Goal: Task Accomplishment & Management: Manage account settings

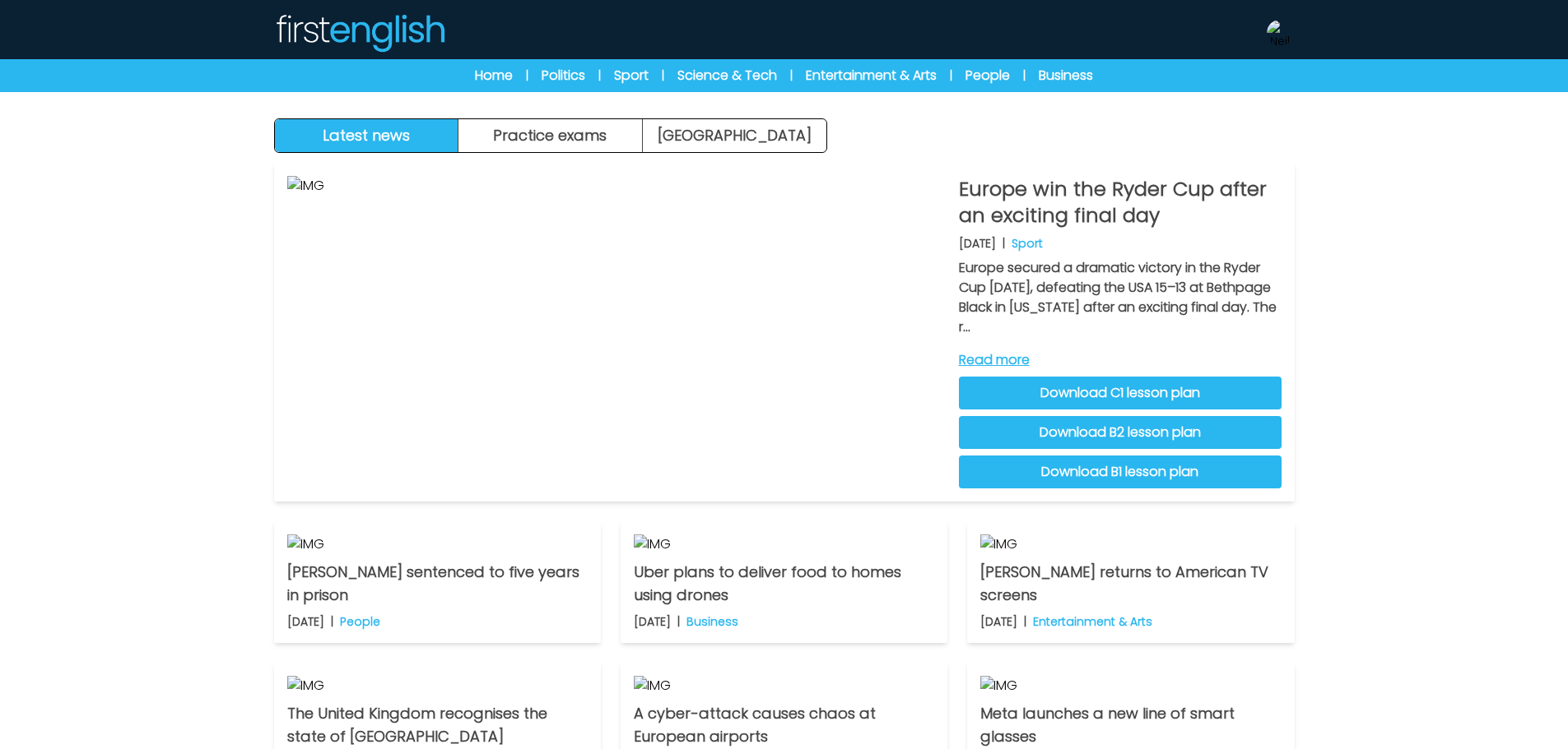
click at [604, 162] on div "Europe win the Ryder Cup after an exciting final day 30th September 2025 | Spor…" at bounding box center [784, 585] width 1053 height 864
click at [605, 154] on div "Europe win the Ryder Cup after an exciting final day 30th September 2025 | Spor…" at bounding box center [784, 585] width 1053 height 864
click at [605, 144] on button "Practice exams" at bounding box center [551, 136] width 185 height 33
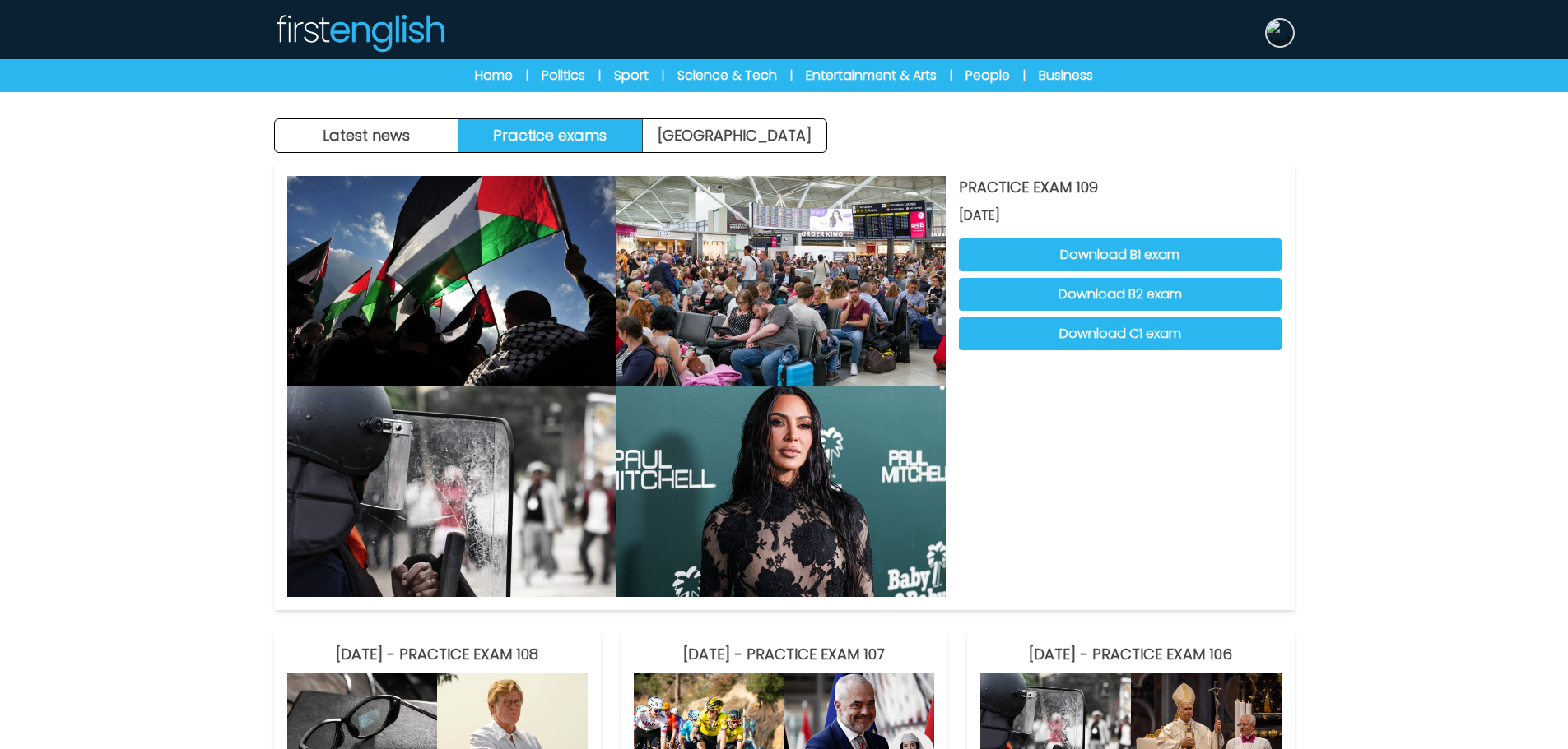
click at [1275, 39] on img at bounding box center [1280, 32] width 27 height 27
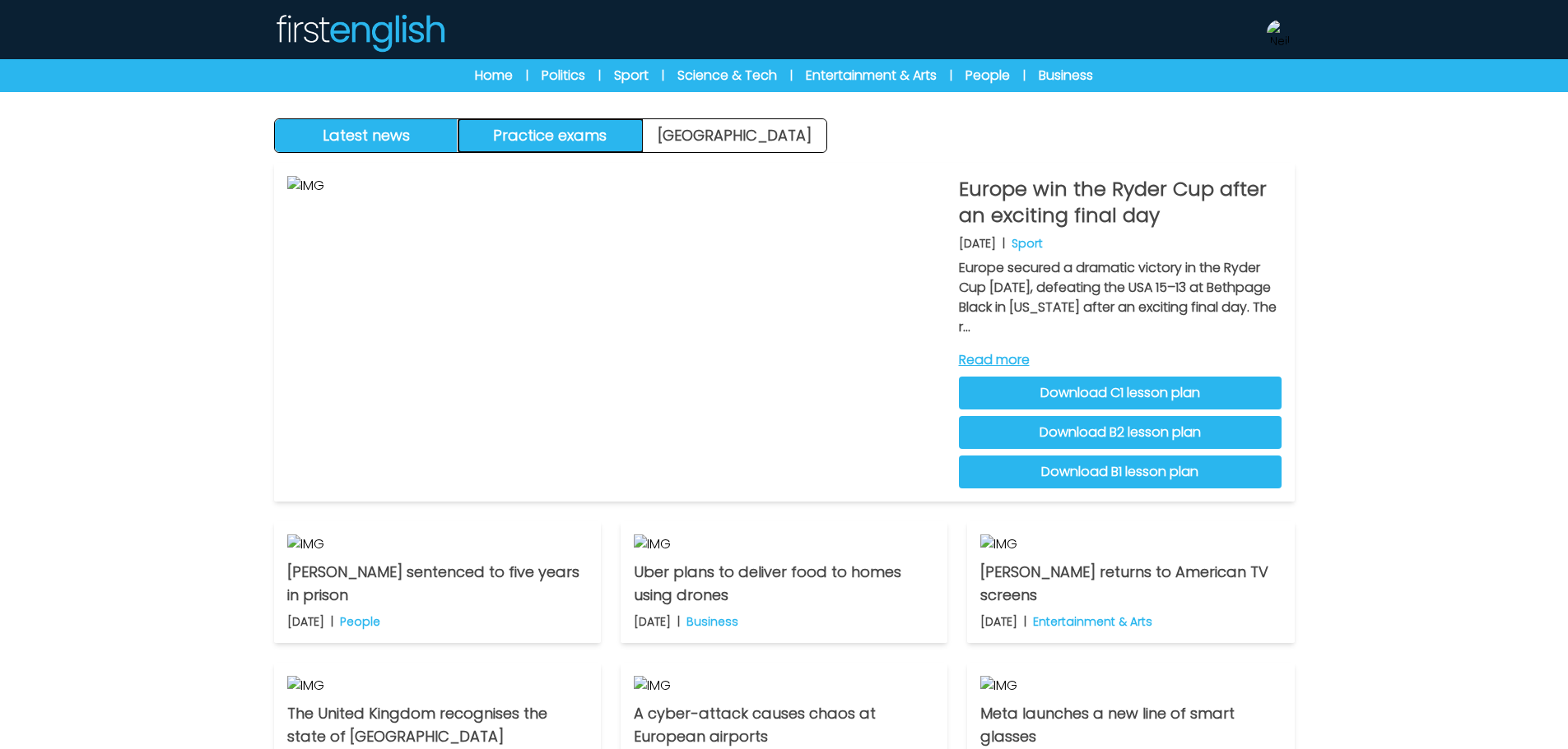
click at [603, 139] on button "Practice exams" at bounding box center [551, 136] width 185 height 33
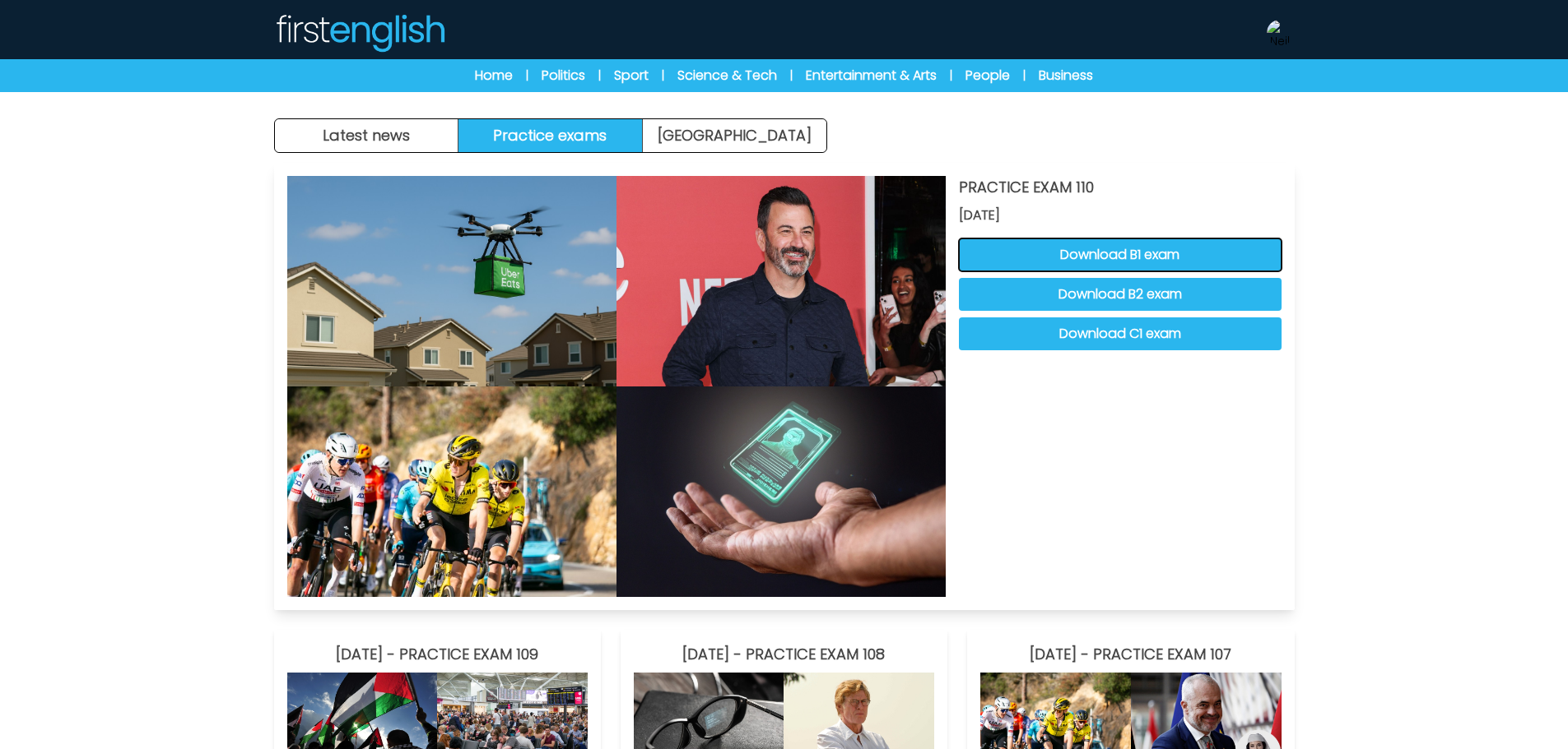
click at [1120, 267] on button "Download B1 exam" at bounding box center [1120, 255] width 322 height 33
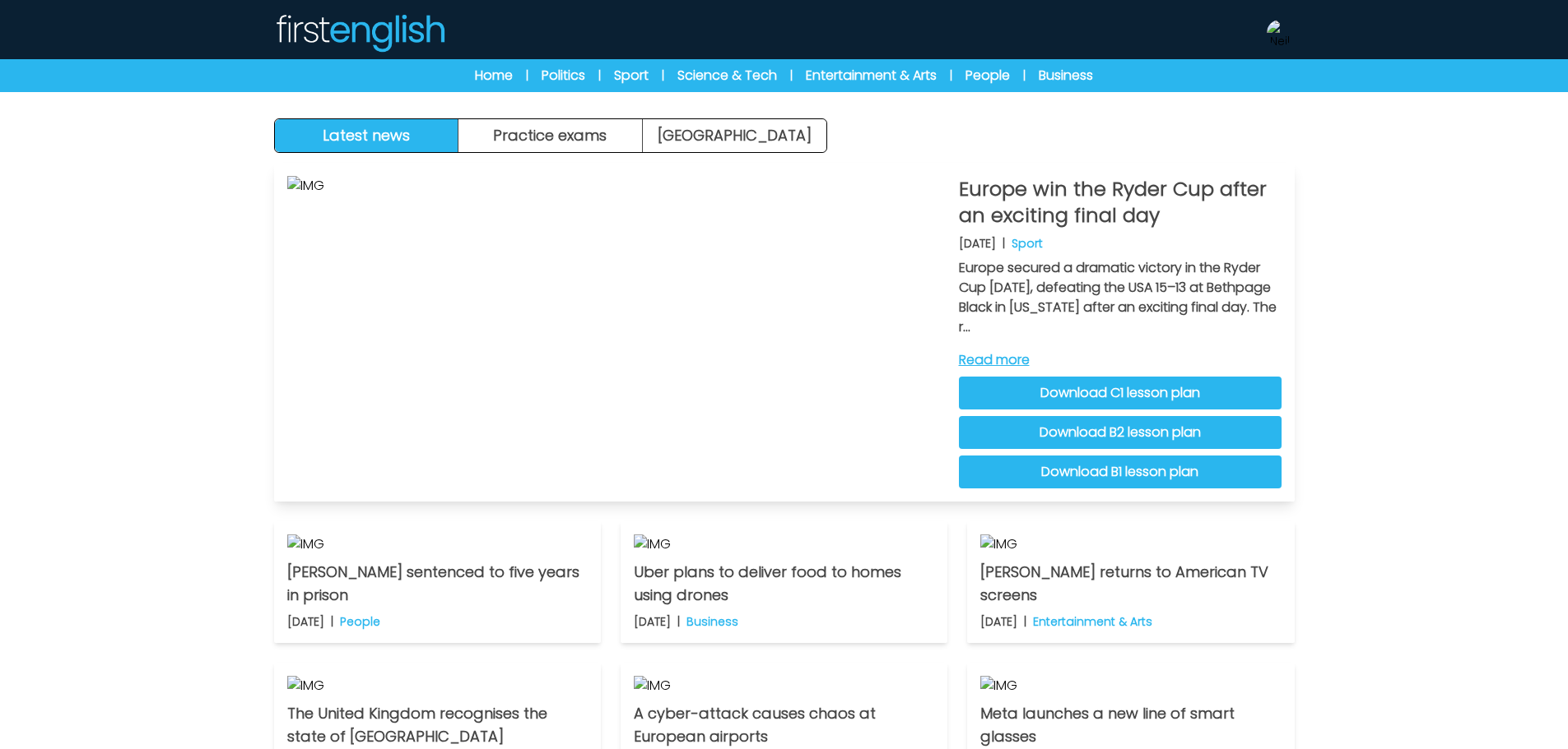
click at [1193, 402] on link "Download C1 lesson plan" at bounding box center [1120, 393] width 322 height 33
drag, startPoint x: 598, startPoint y: 127, endPoint x: 604, endPoint y: 144, distance: 18.0
click at [598, 127] on button "Practice exams" at bounding box center [551, 136] width 185 height 33
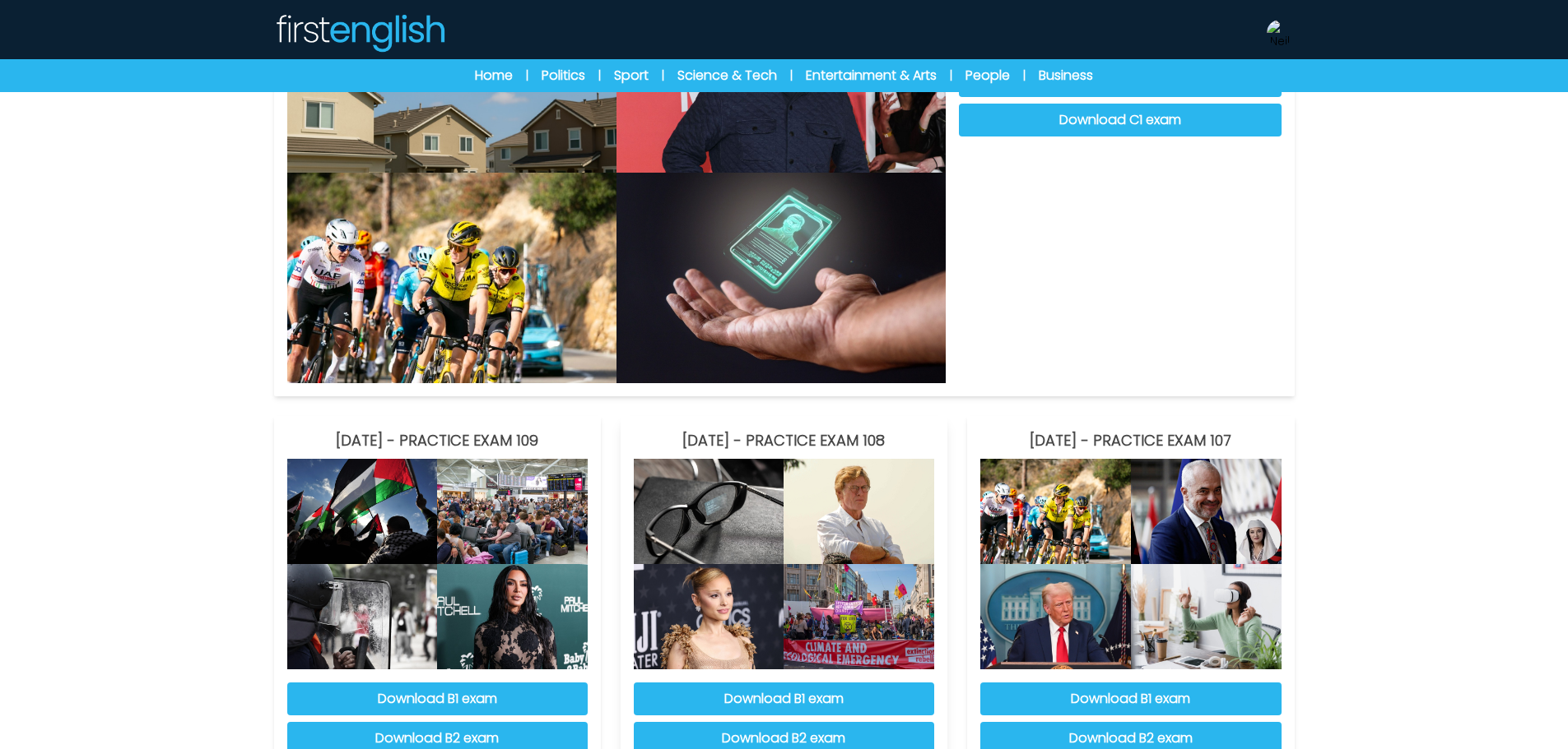
scroll to position [329, 0]
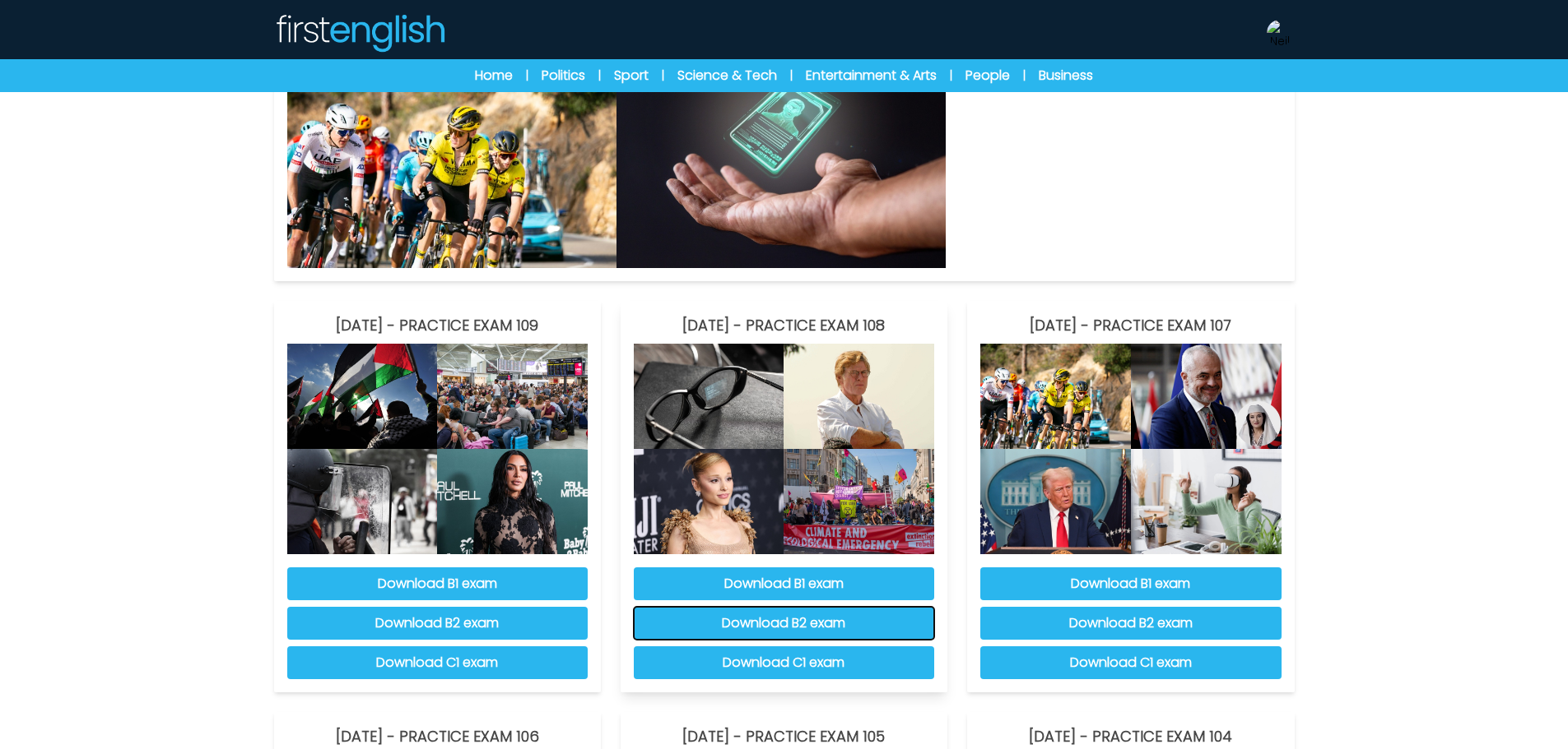
click at [706, 614] on button "Download B2 exam" at bounding box center [784, 623] width 300 height 33
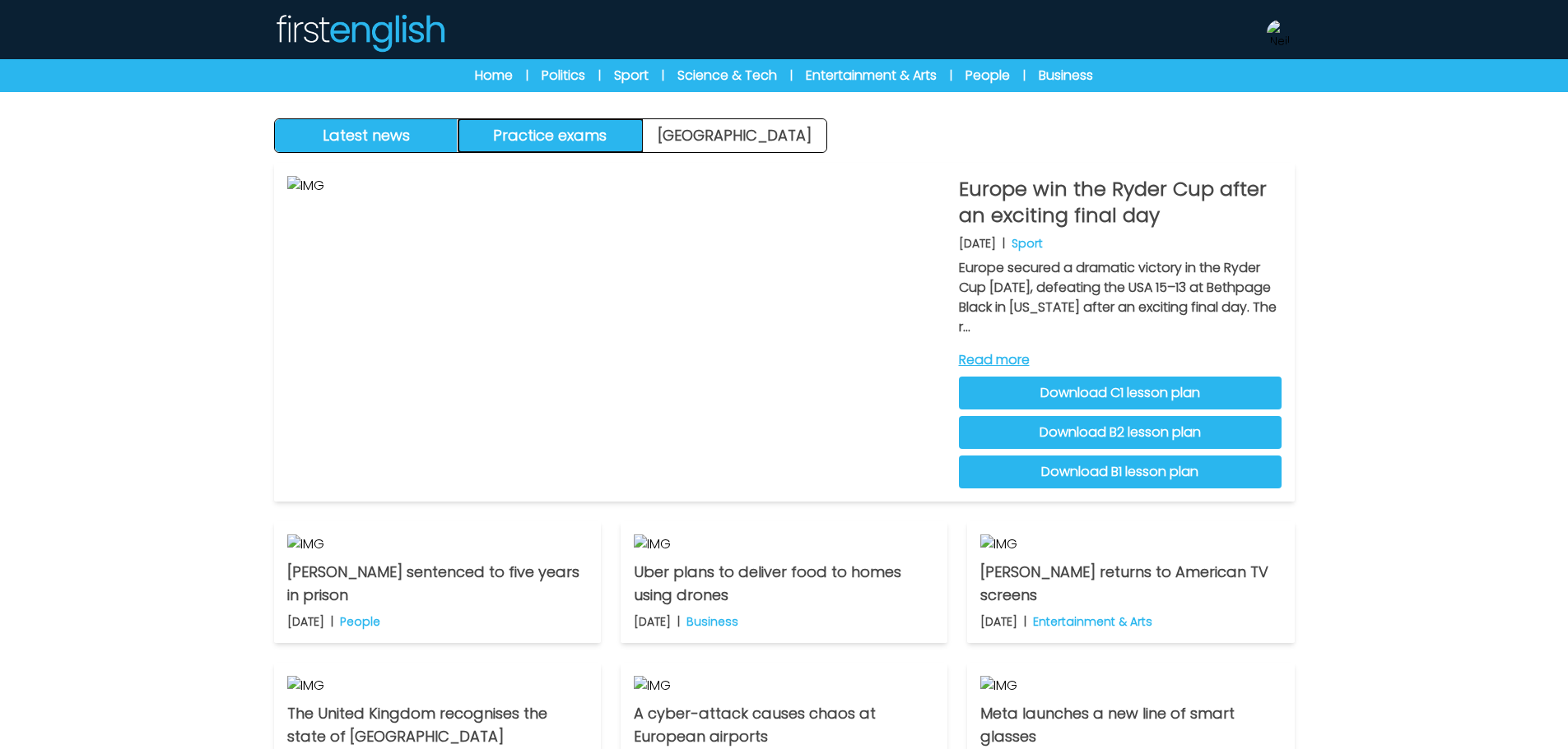
click at [627, 144] on button "Practice exams" at bounding box center [551, 136] width 185 height 33
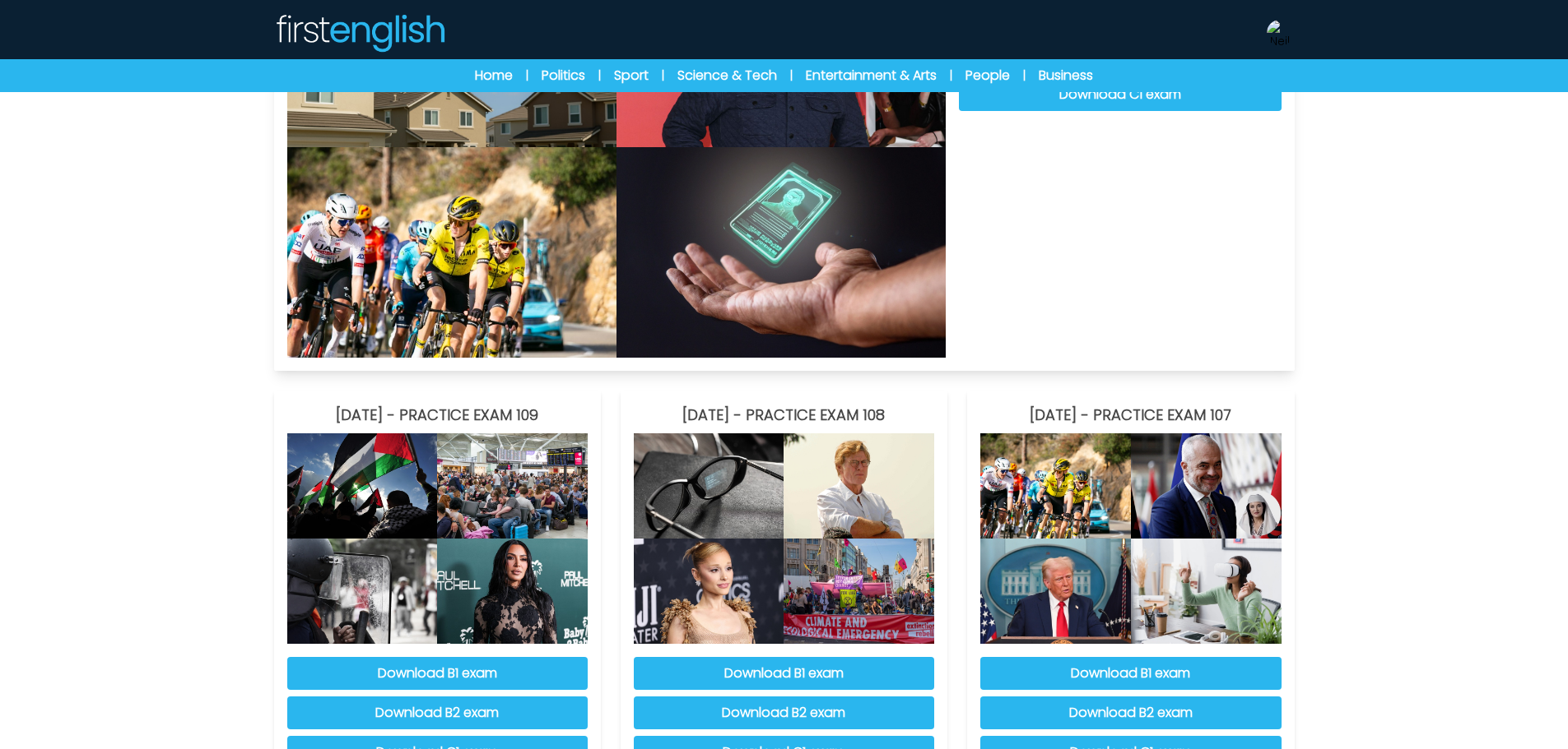
scroll to position [247, 0]
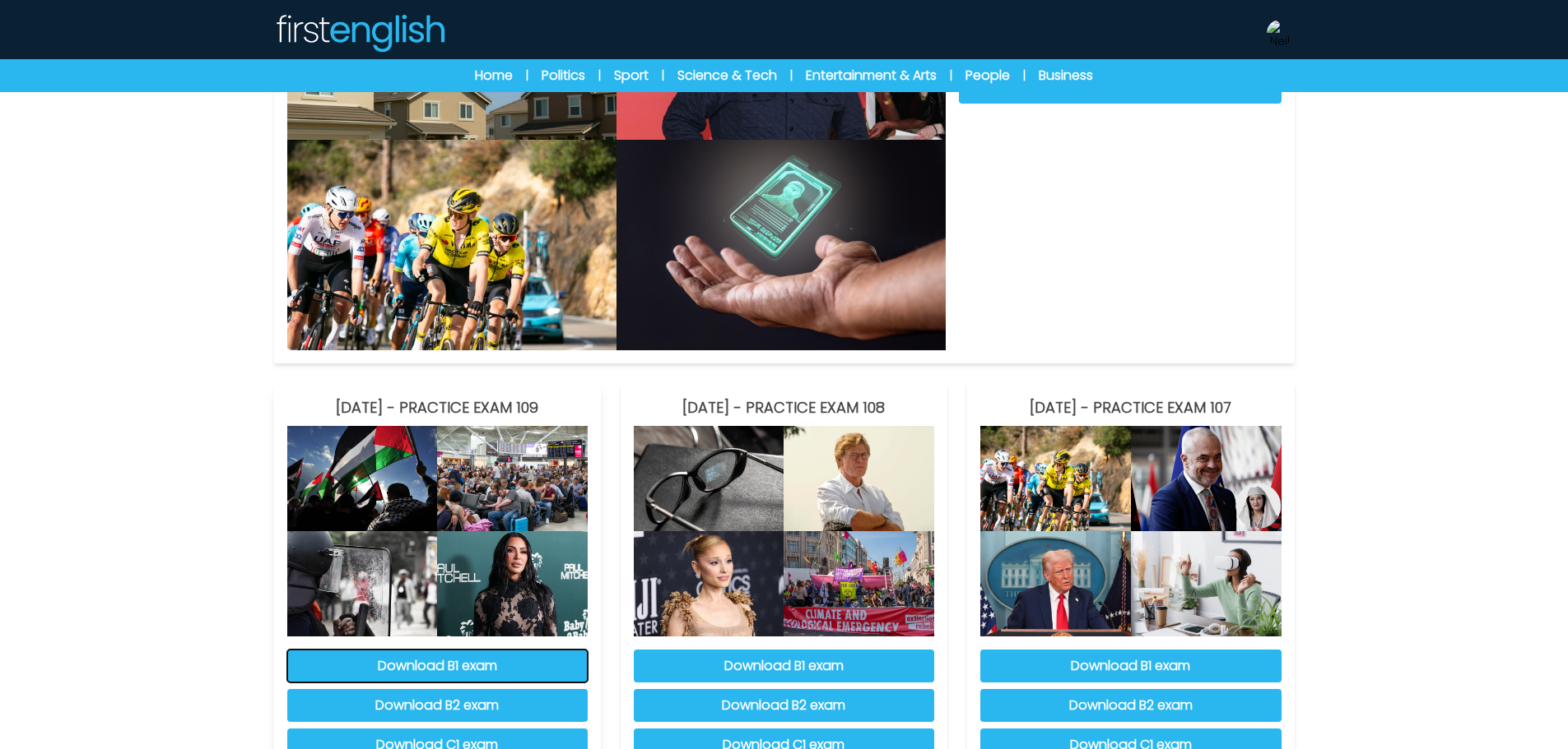
click at [571, 670] on button "Download B1 exam" at bounding box center [437, 667] width 300 height 33
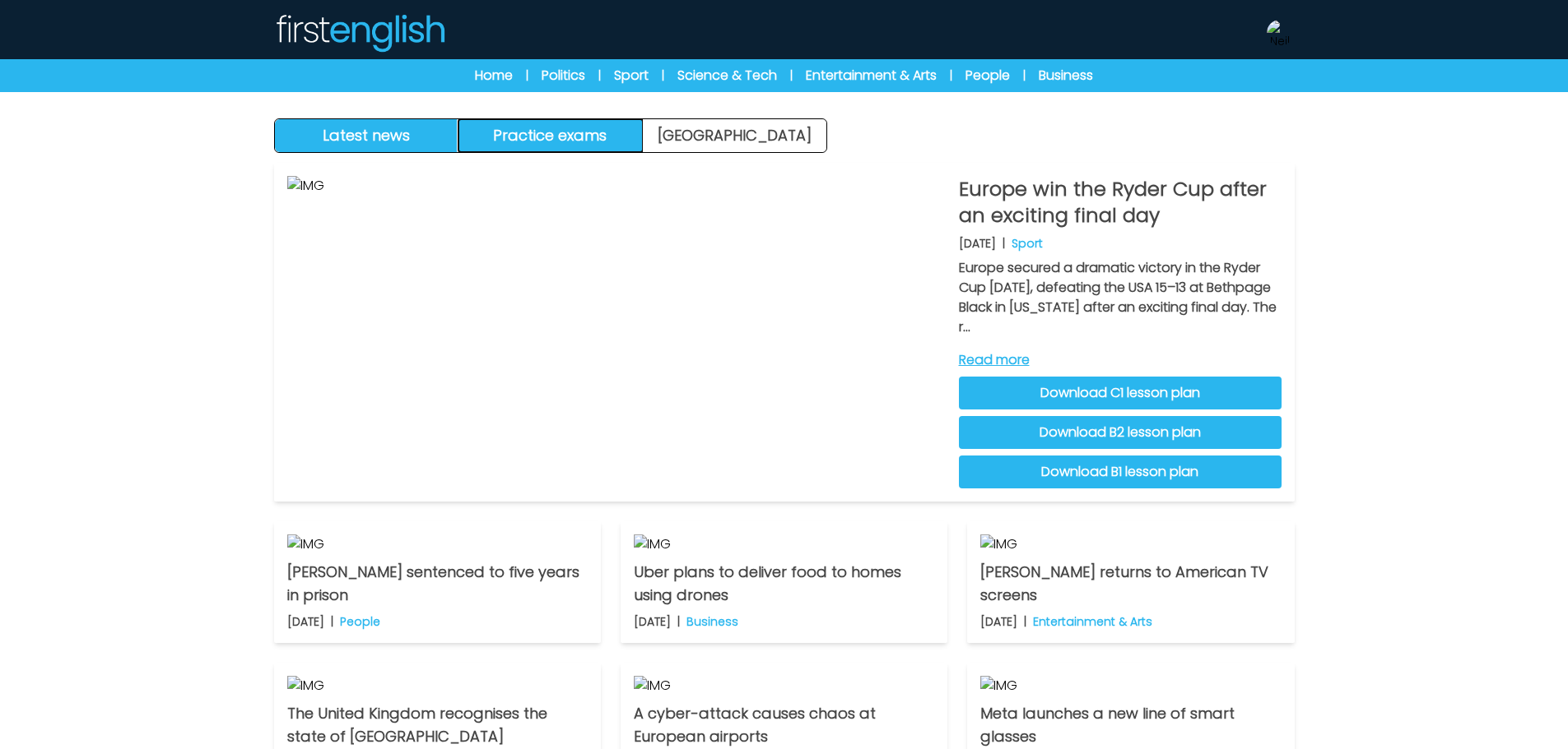
click at [599, 133] on button "Practice exams" at bounding box center [551, 136] width 185 height 33
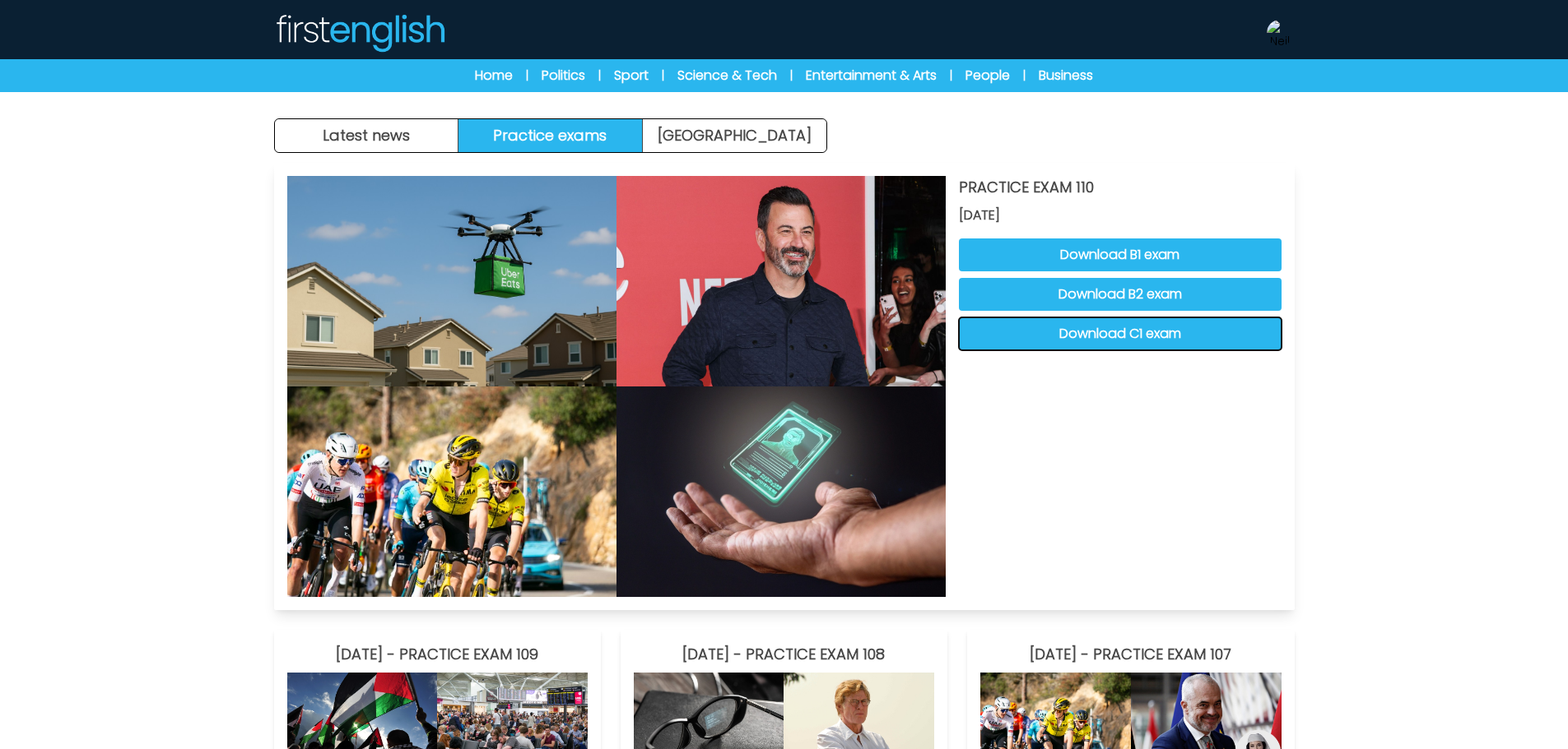
click at [1195, 332] on button "Download C1 exam" at bounding box center [1120, 334] width 322 height 33
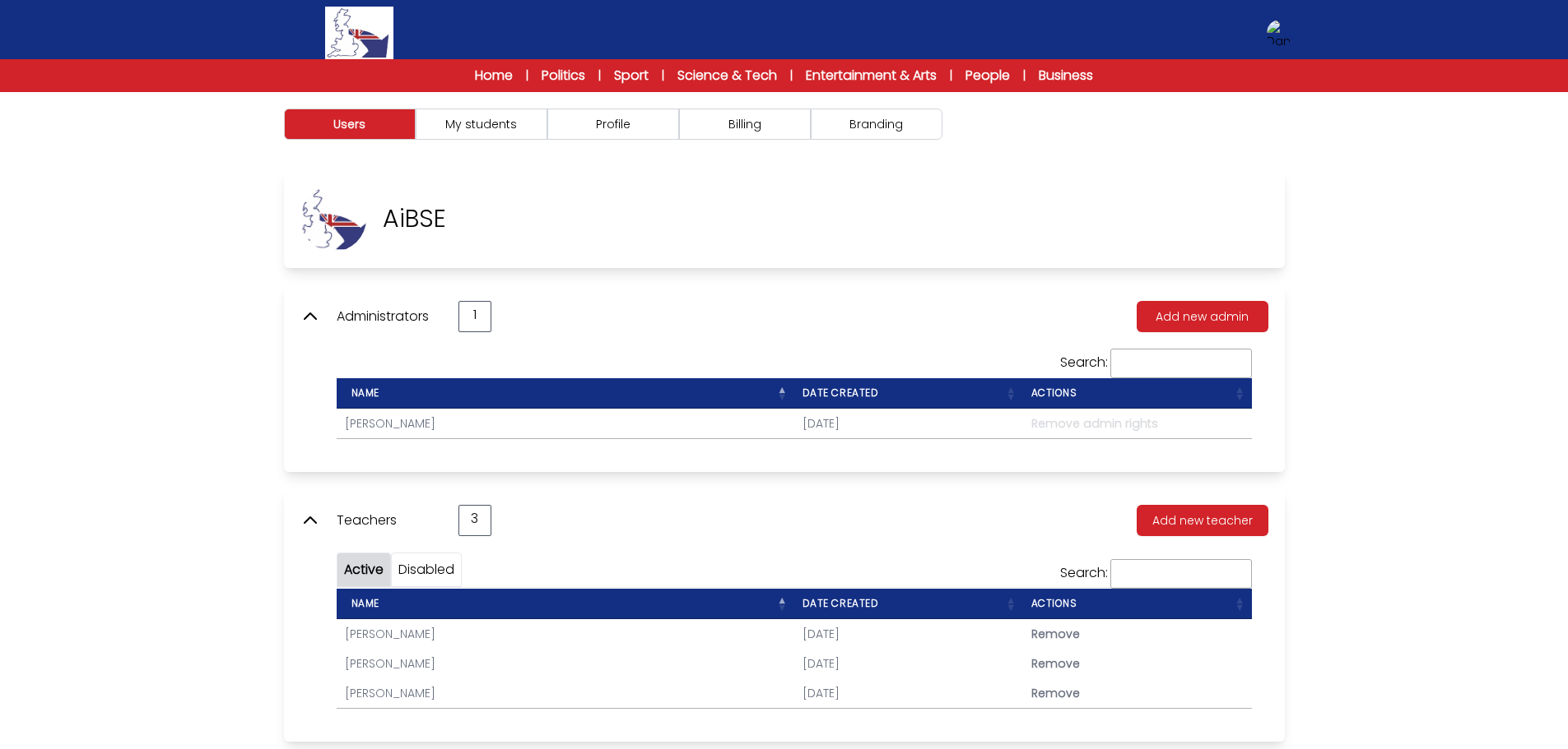
click at [314, 322] on icon at bounding box center [310, 316] width 19 height 19
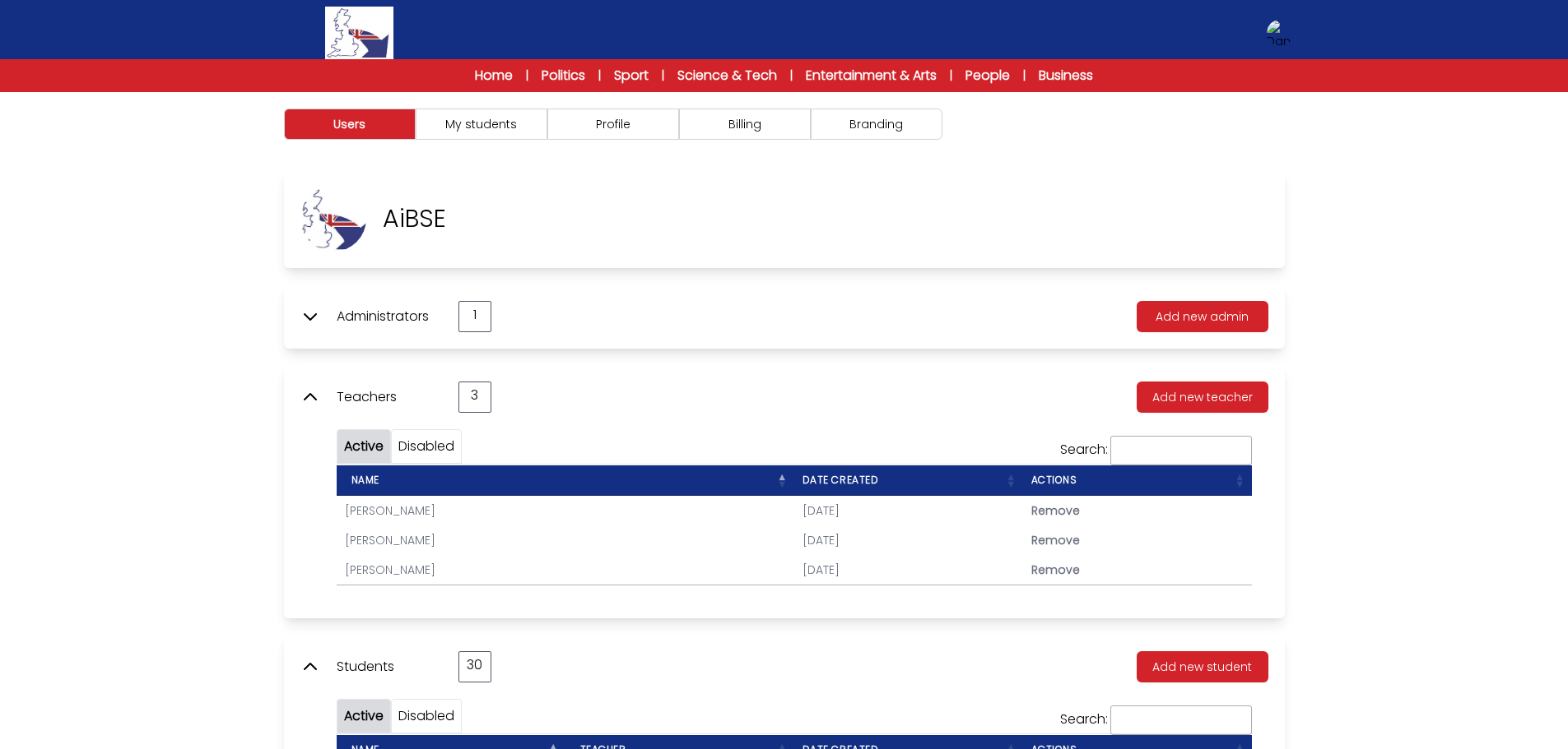
click at [316, 399] on icon at bounding box center [310, 397] width 19 height 19
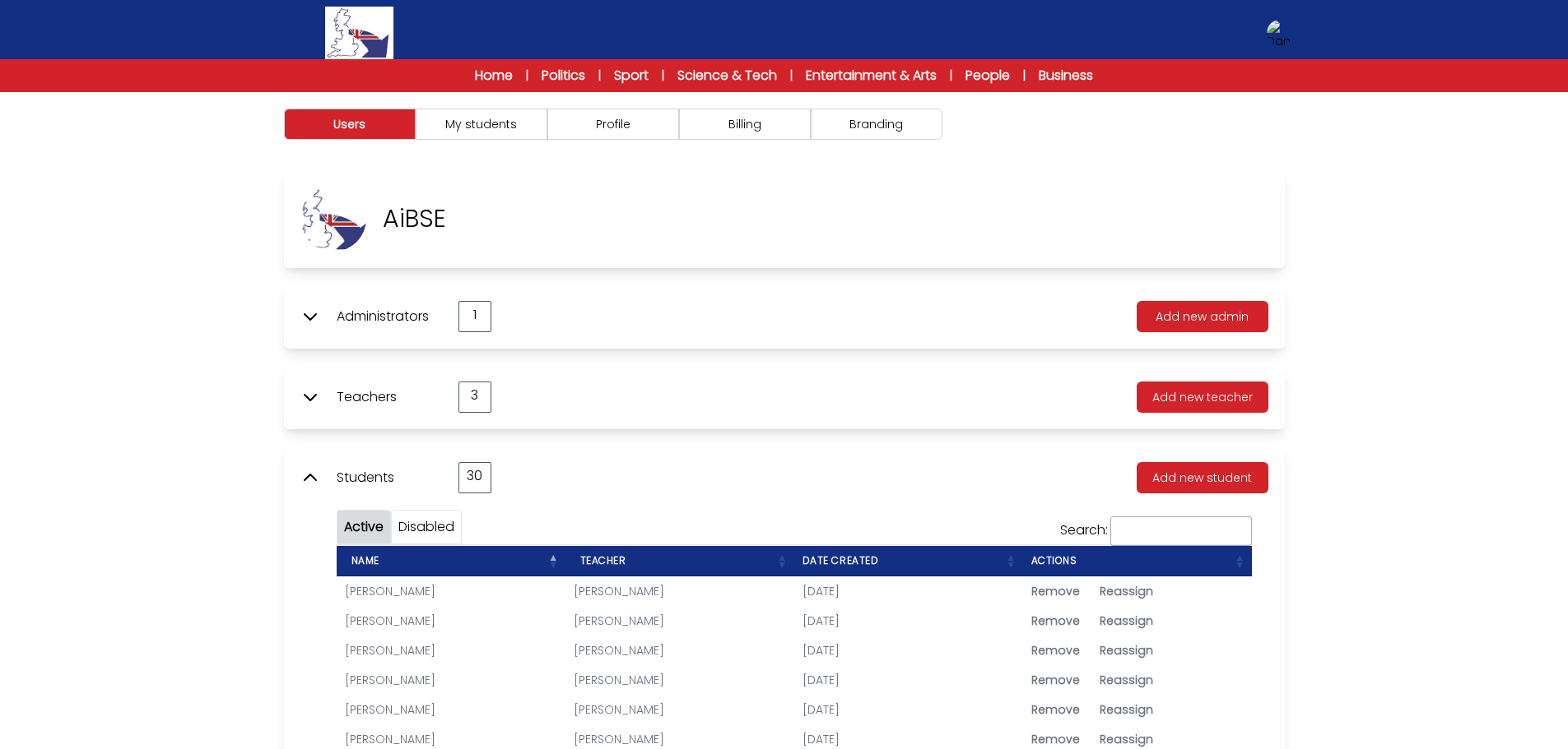
click at [317, 473] on icon at bounding box center [310, 477] width 19 height 19
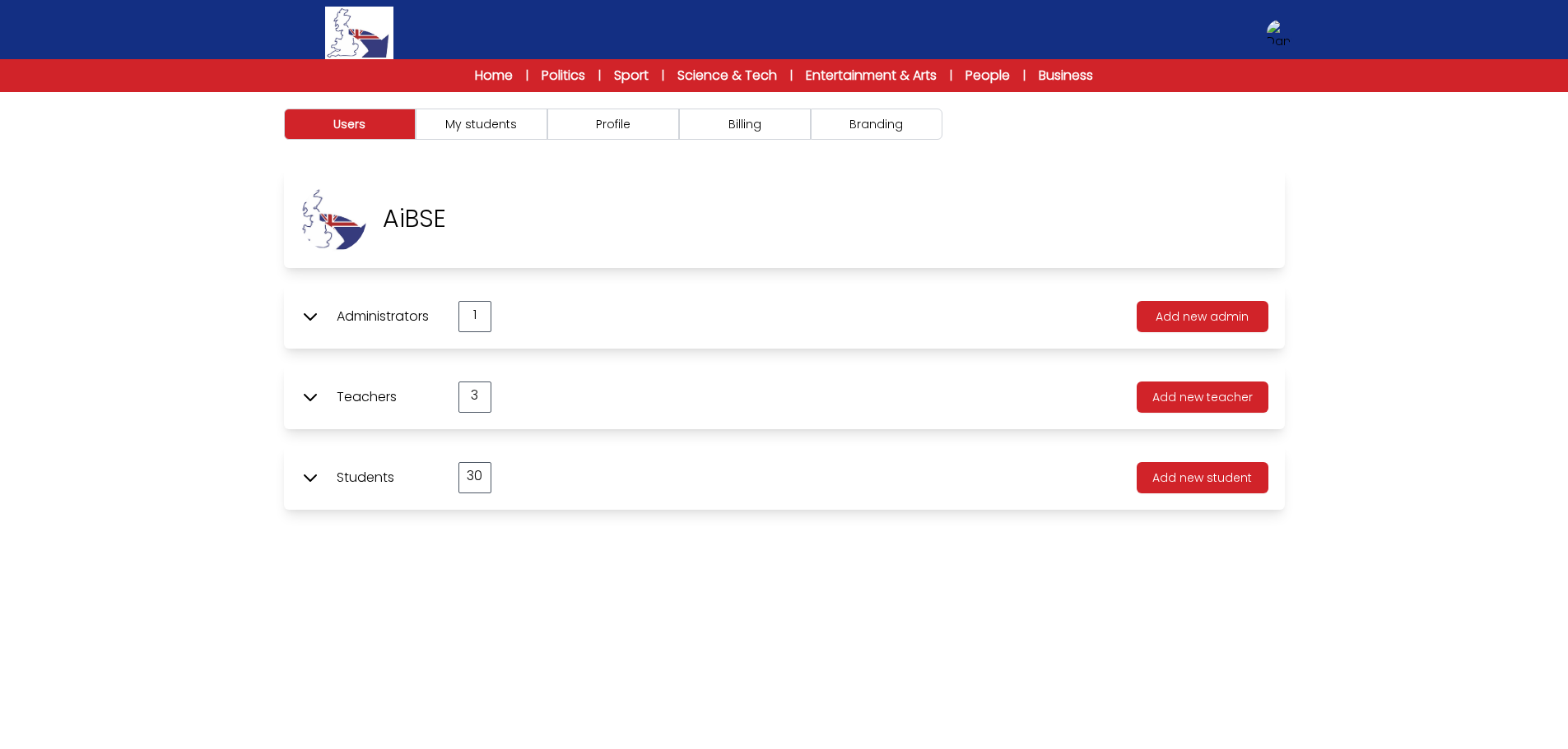
click at [309, 481] on icon at bounding box center [310, 477] width 19 height 19
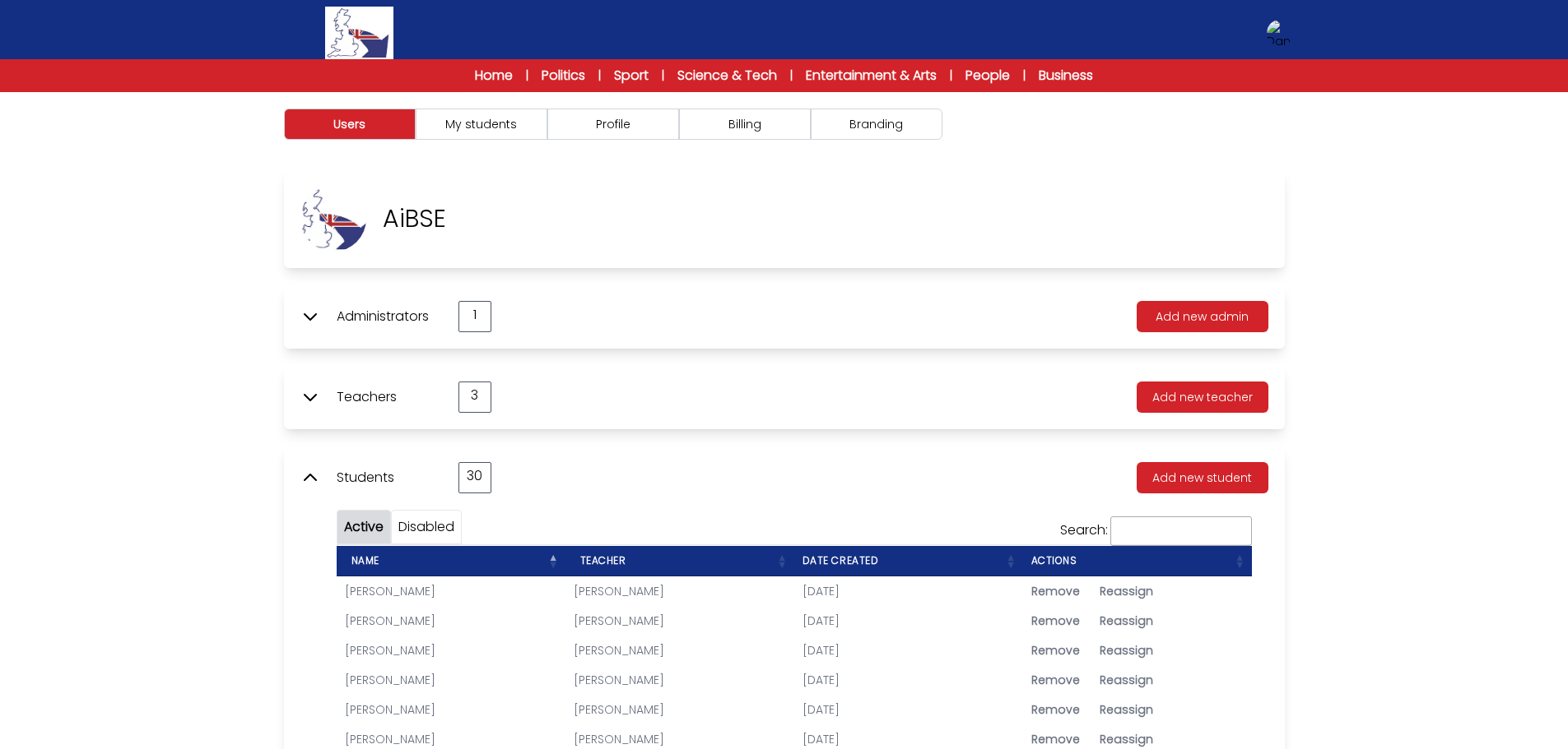
click at [310, 397] on icon at bounding box center [310, 397] width 19 height 19
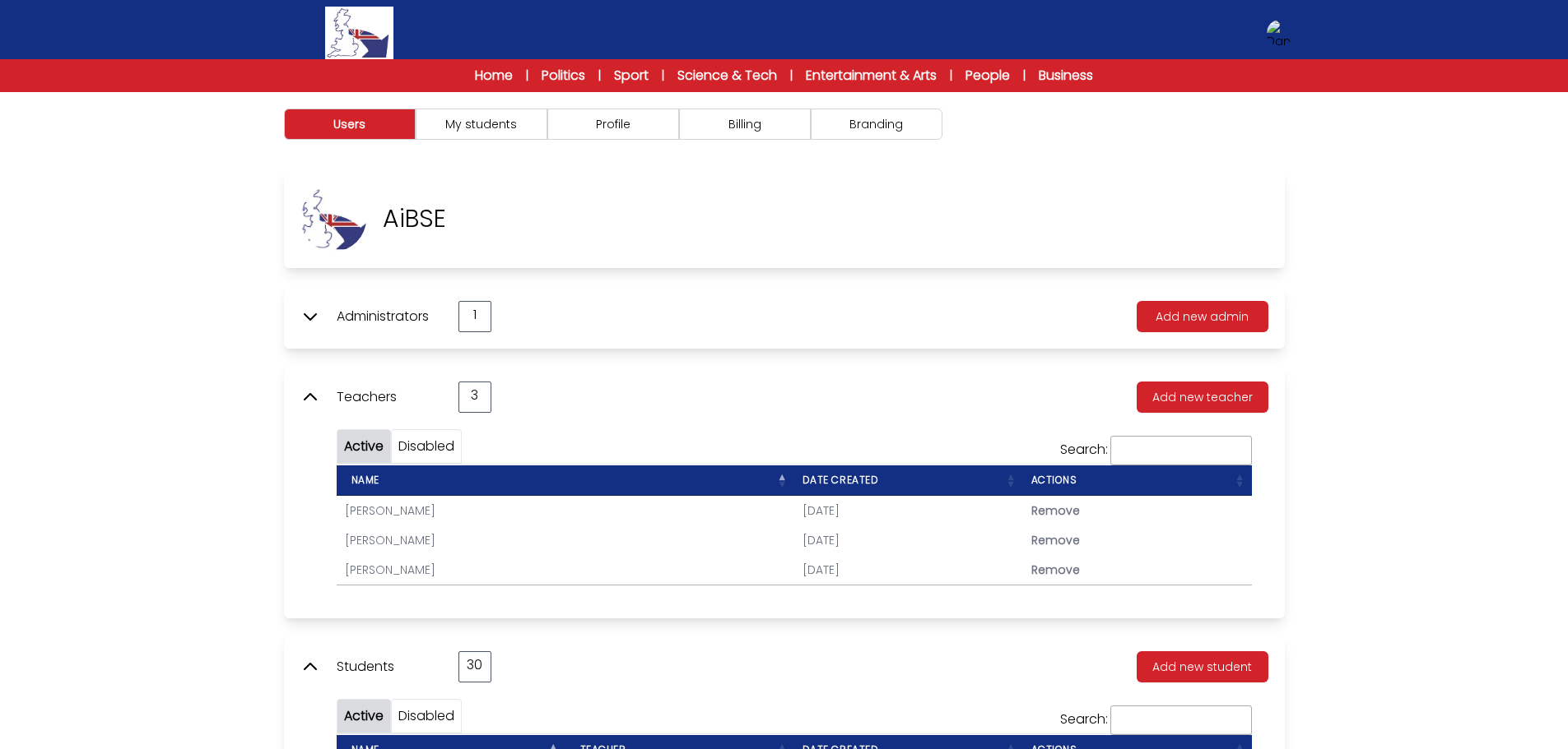
click at [305, 328] on div "Administrators 1" at bounding box center [395, 317] width 191 height 31
click at [305, 320] on icon at bounding box center [310, 316] width 19 height 19
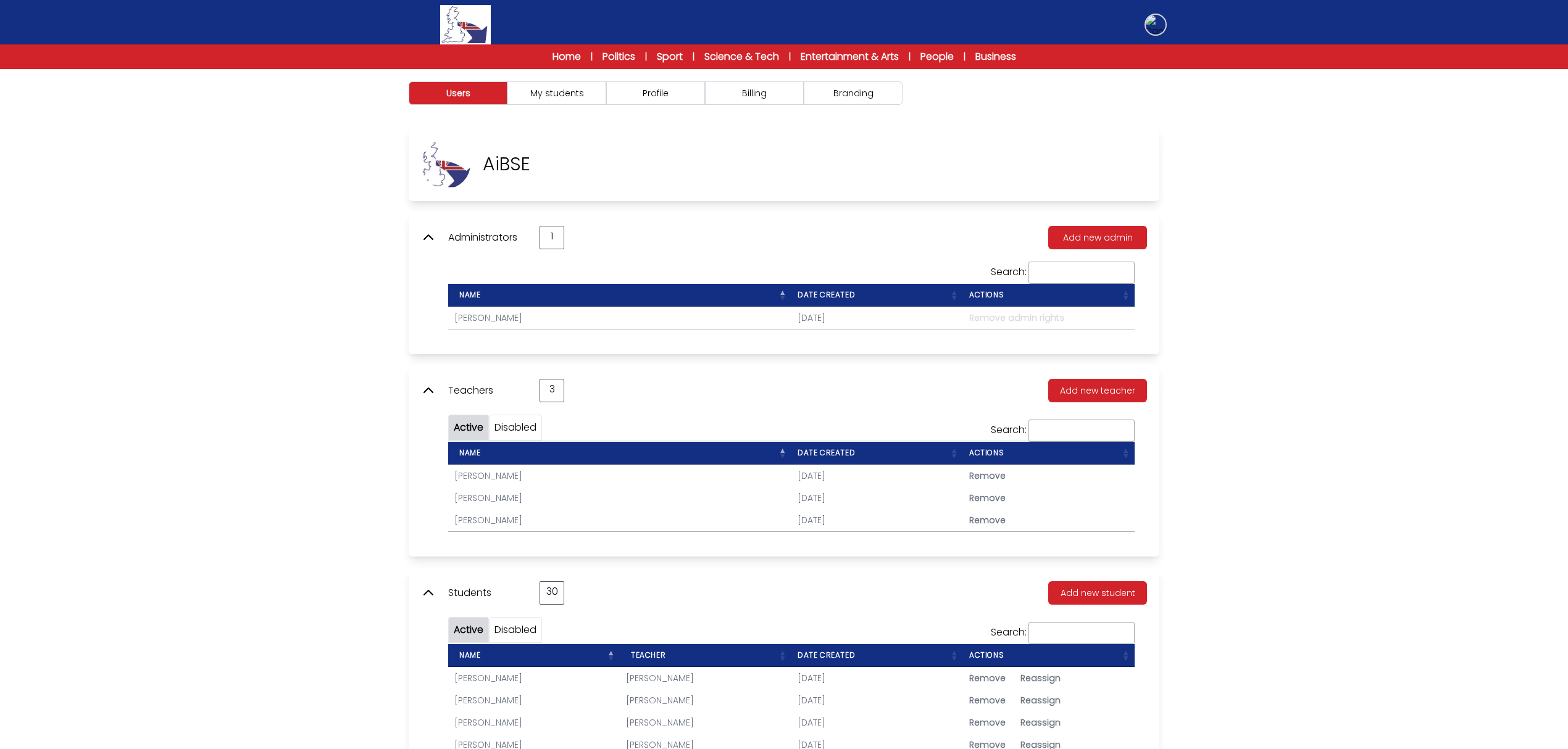
click at [1165, 24] on img at bounding box center [1155, 24] width 20 height 20
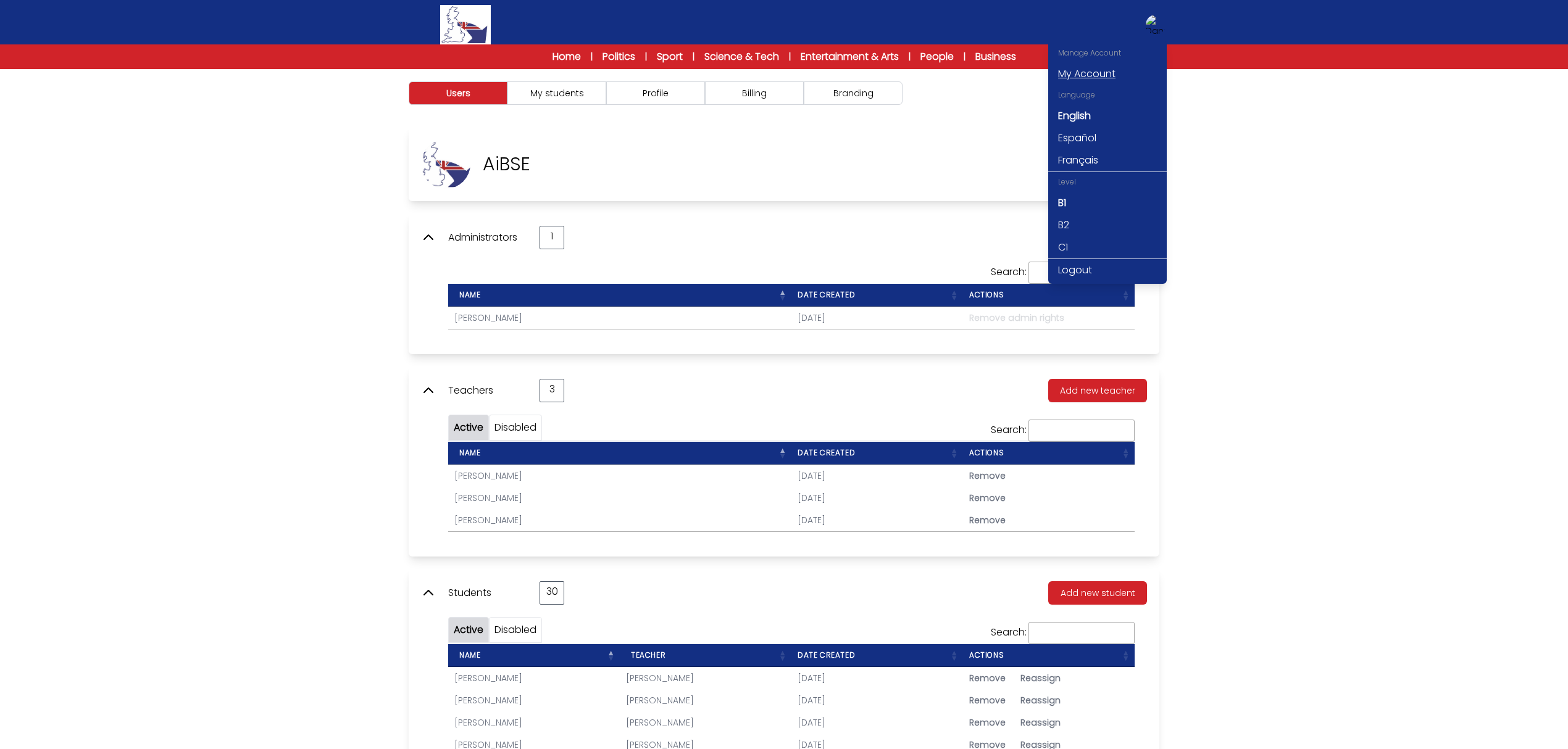
click at [1093, 68] on link "My Account" at bounding box center [1107, 74] width 118 height 22
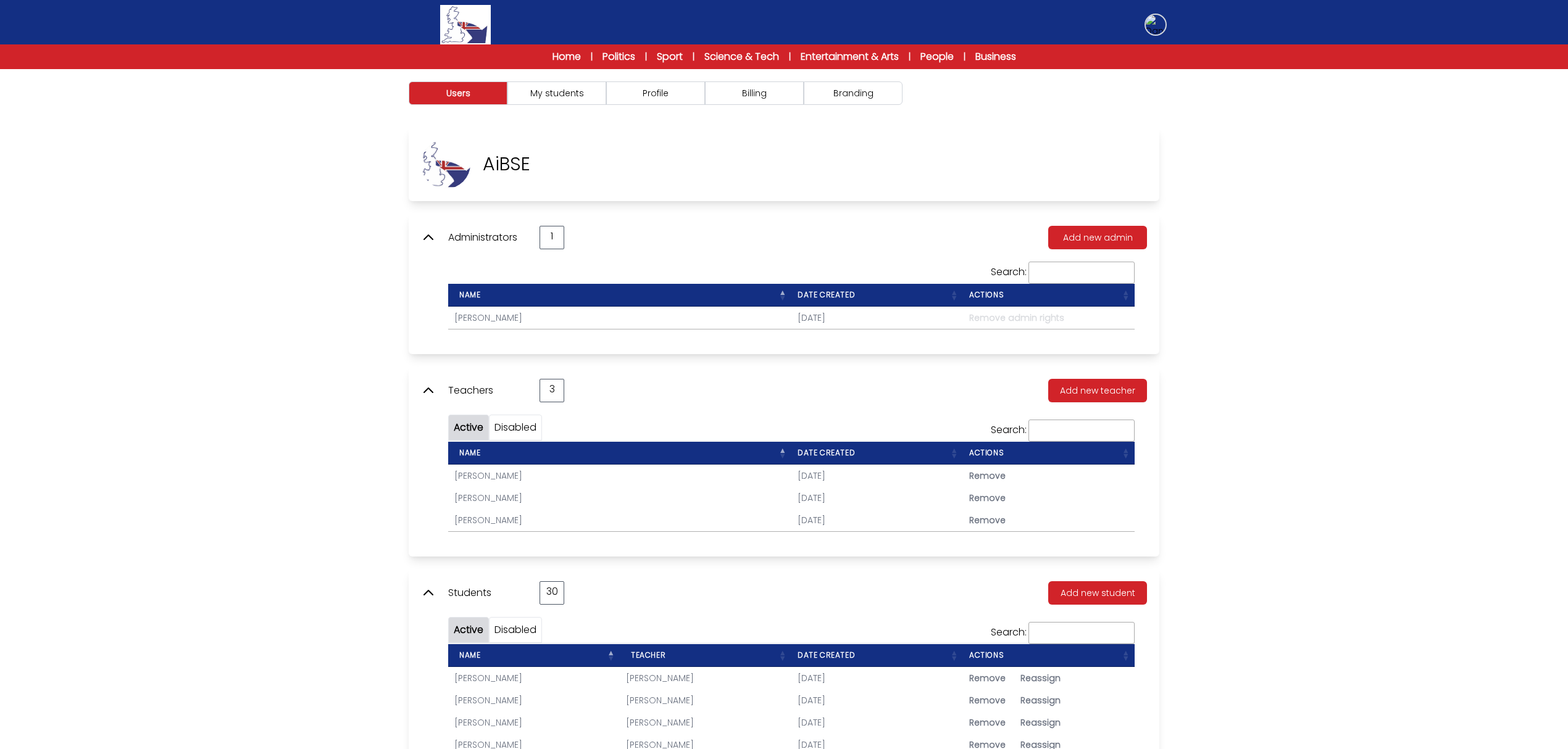
click at [1165, 28] on img at bounding box center [1155, 24] width 20 height 20
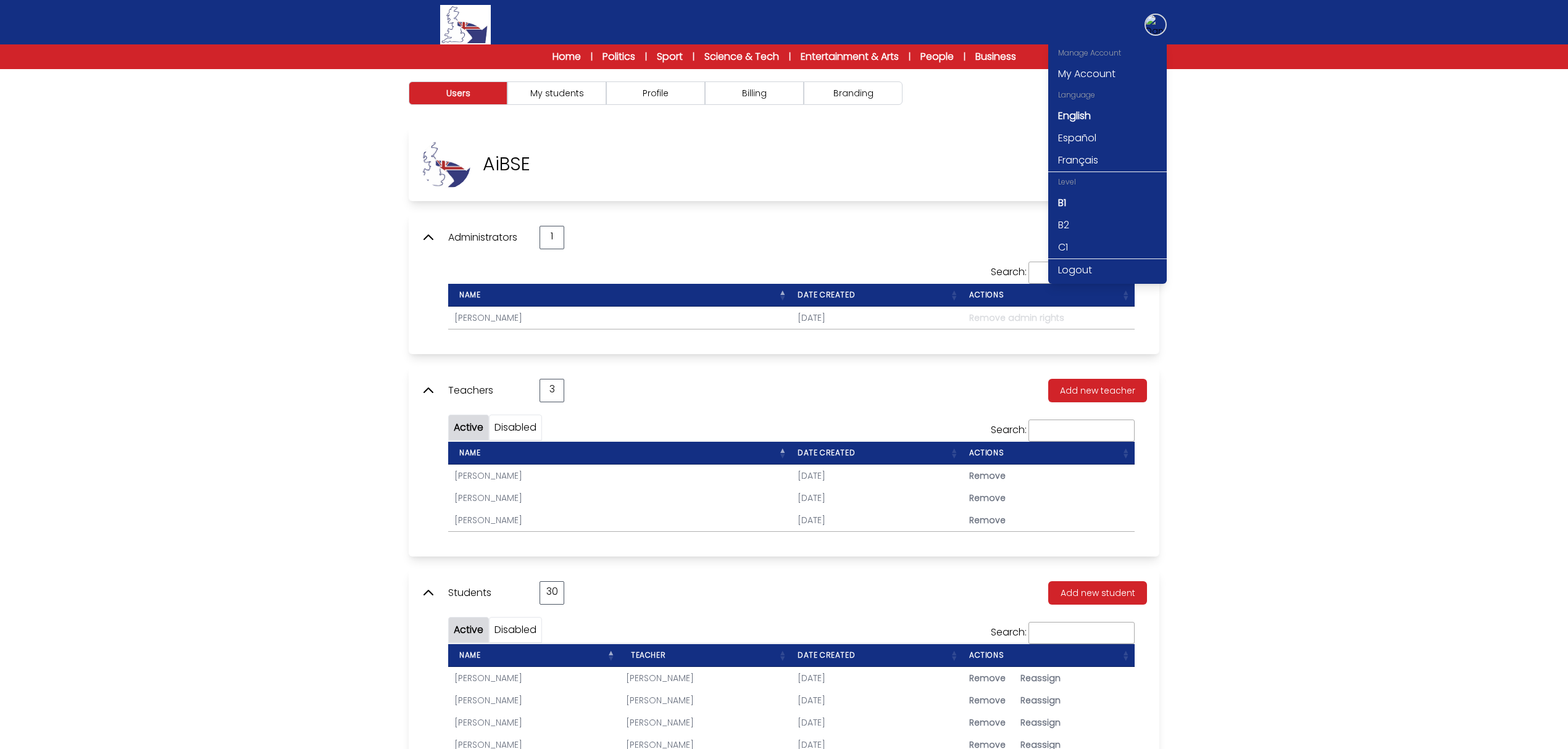
click at [1163, 28] on img at bounding box center [1155, 24] width 20 height 20
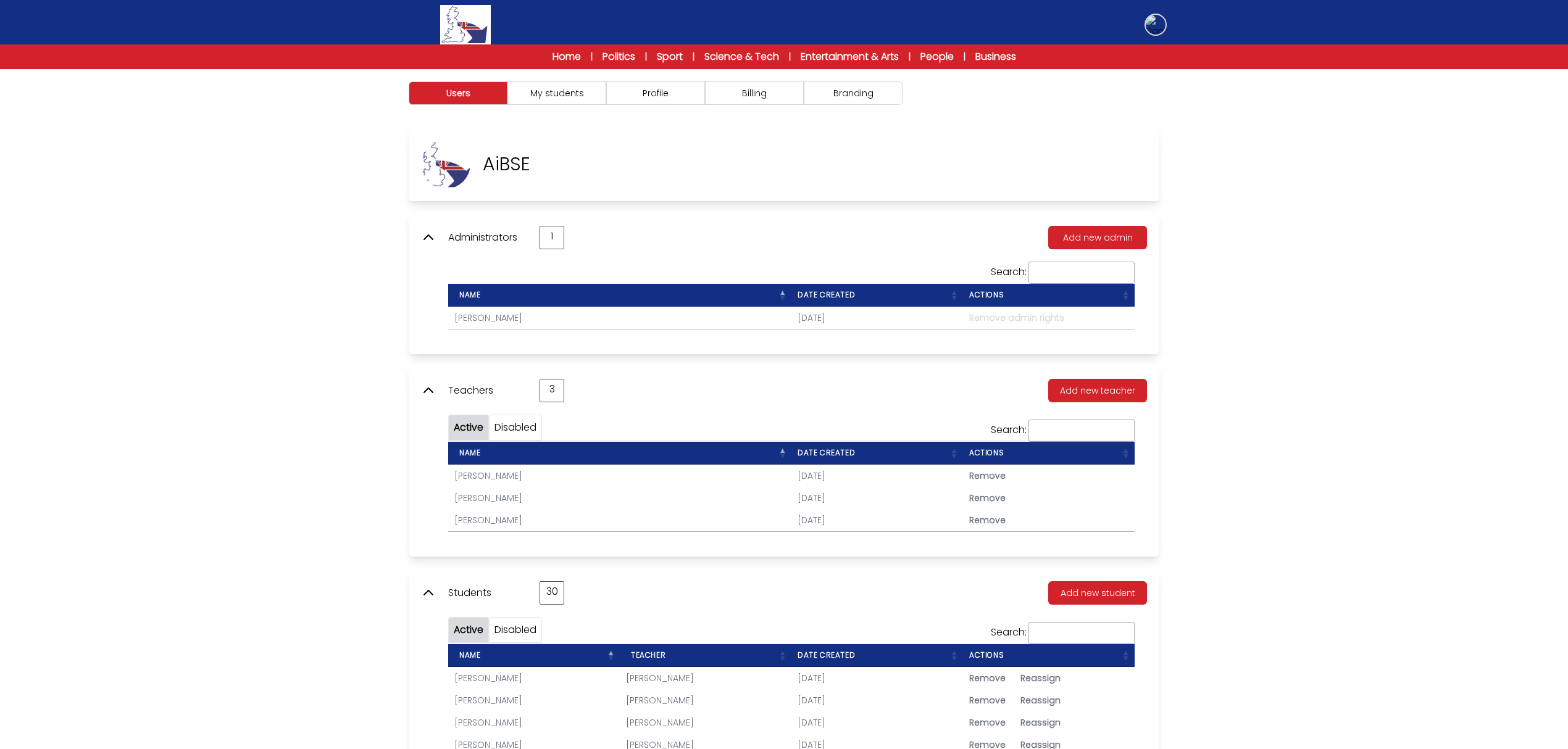
click at [1163, 28] on img at bounding box center [1155, 24] width 20 height 20
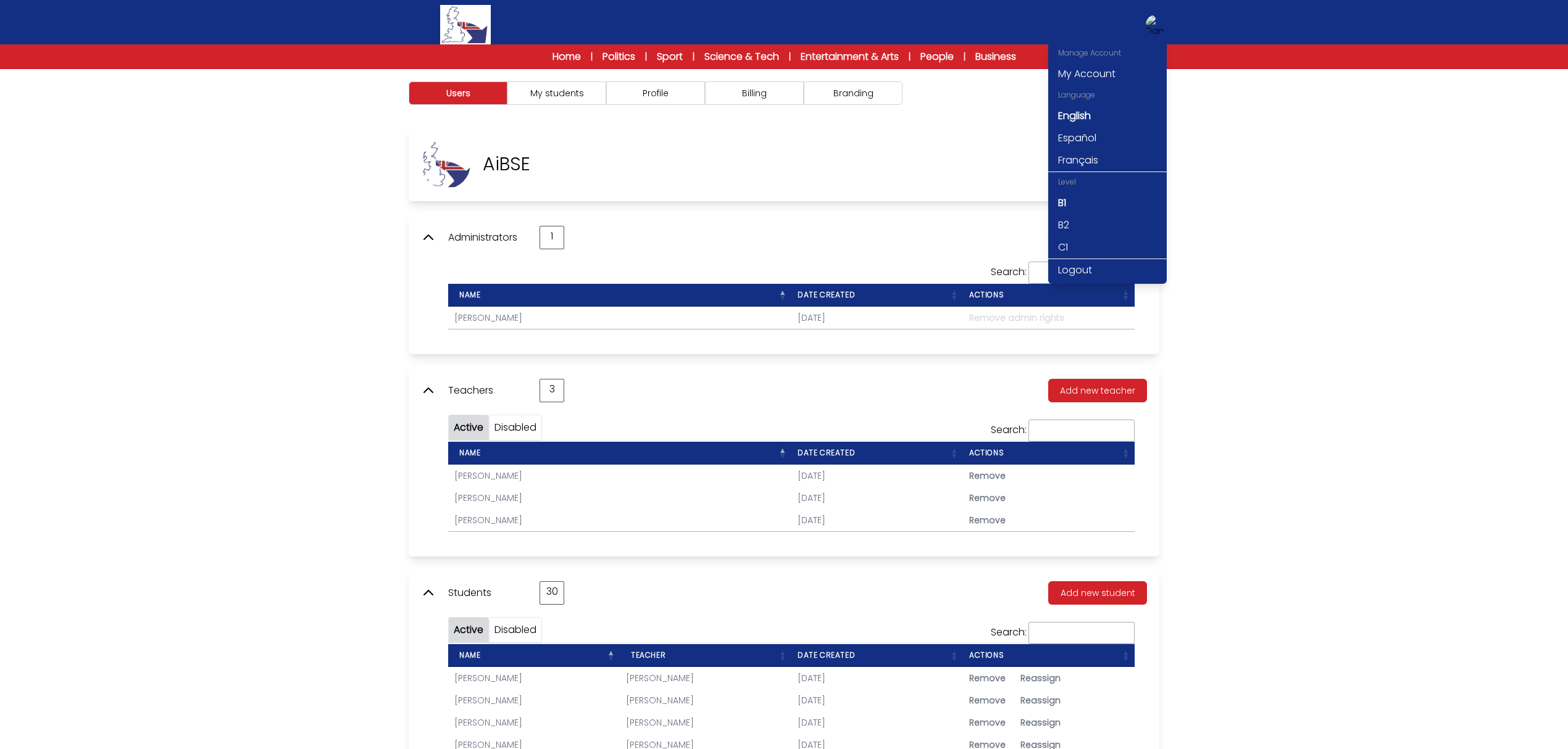
click at [1373, 310] on div "Users My students Profile" at bounding box center [784, 723] width 1568 height 1307
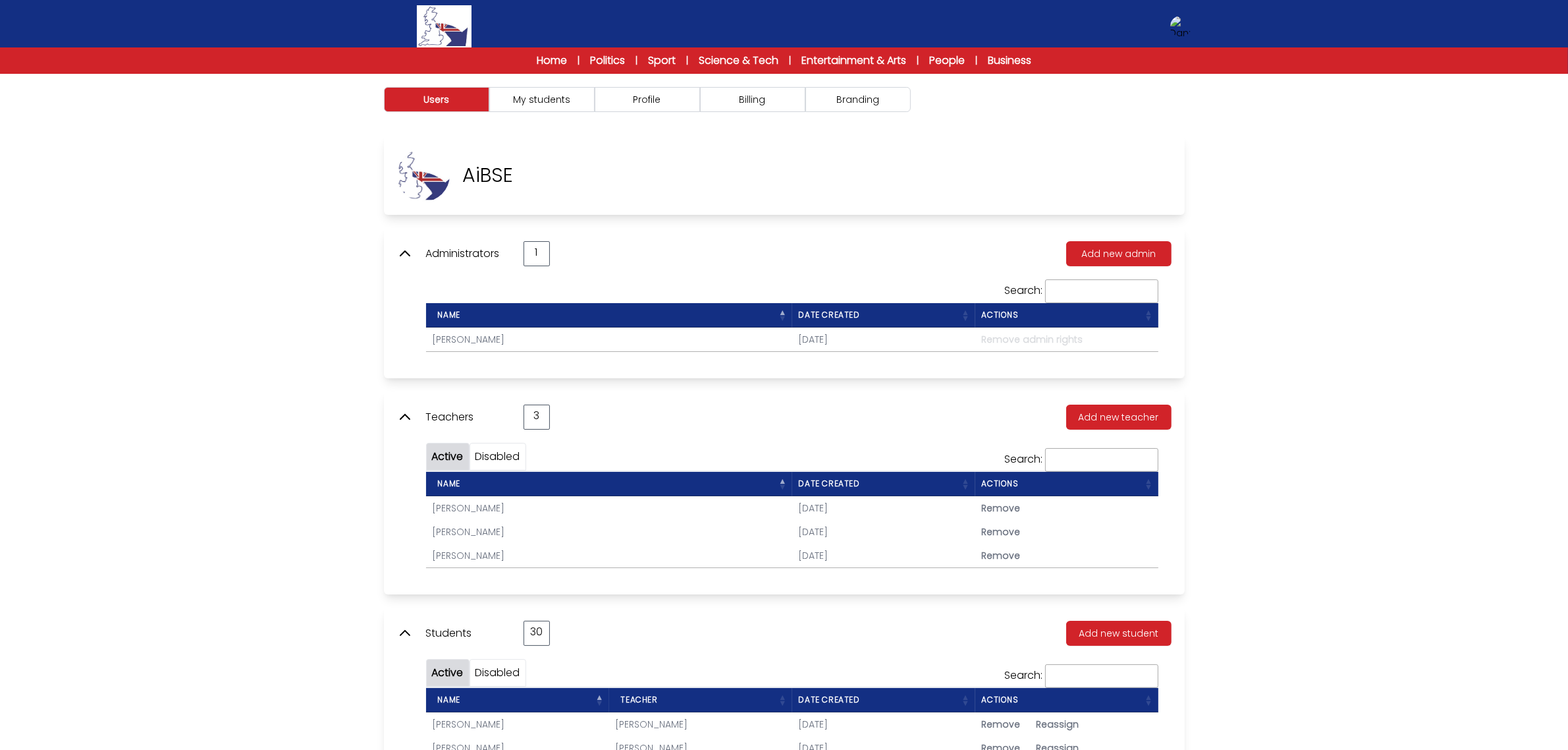
click at [407, 416] on icon at bounding box center [404, 416] width 16 height 16
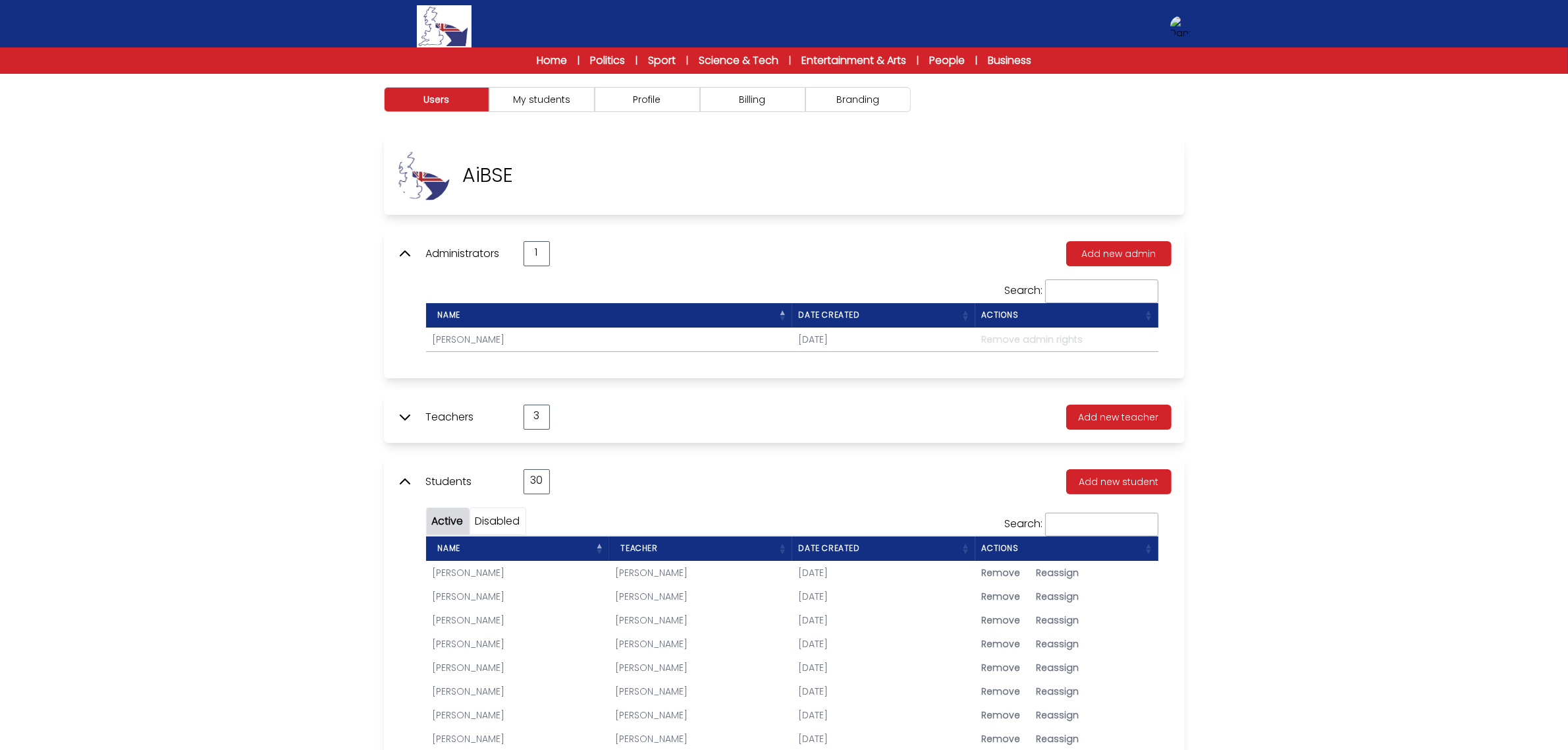
click at [404, 251] on icon at bounding box center [405, 253] width 9 height 4
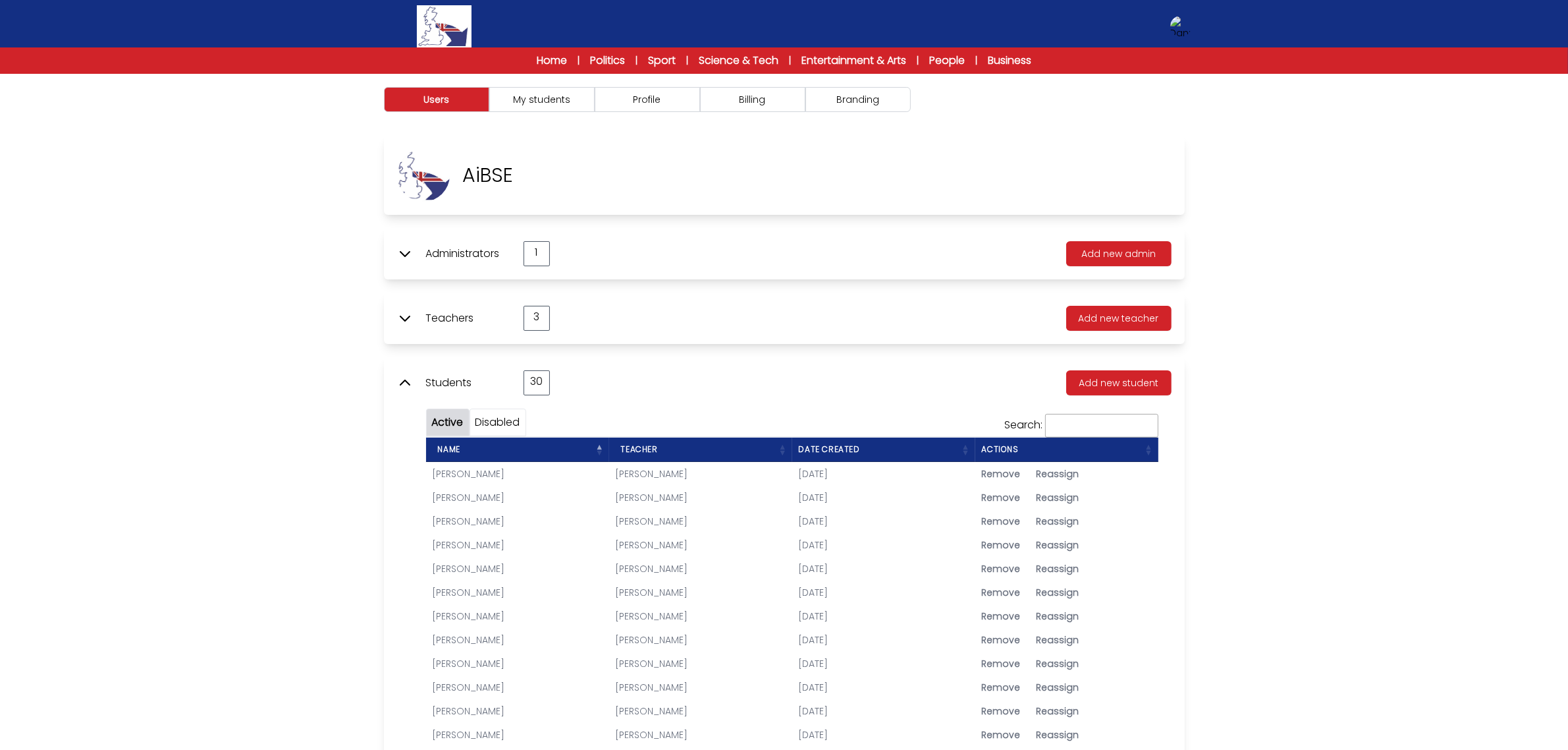
click at [405, 379] on icon at bounding box center [404, 382] width 16 height 16
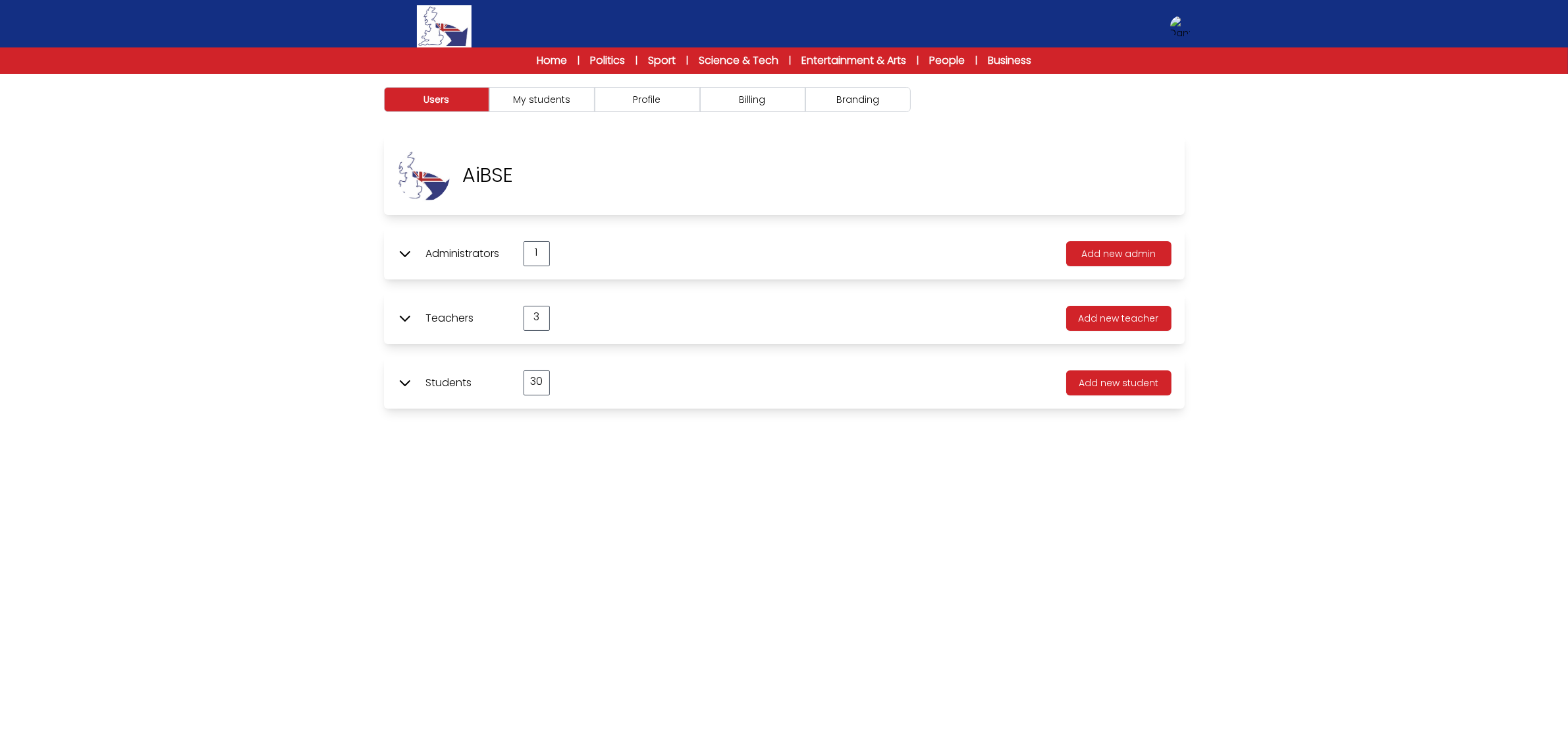
click at [405, 379] on icon at bounding box center [404, 382] width 16 height 16
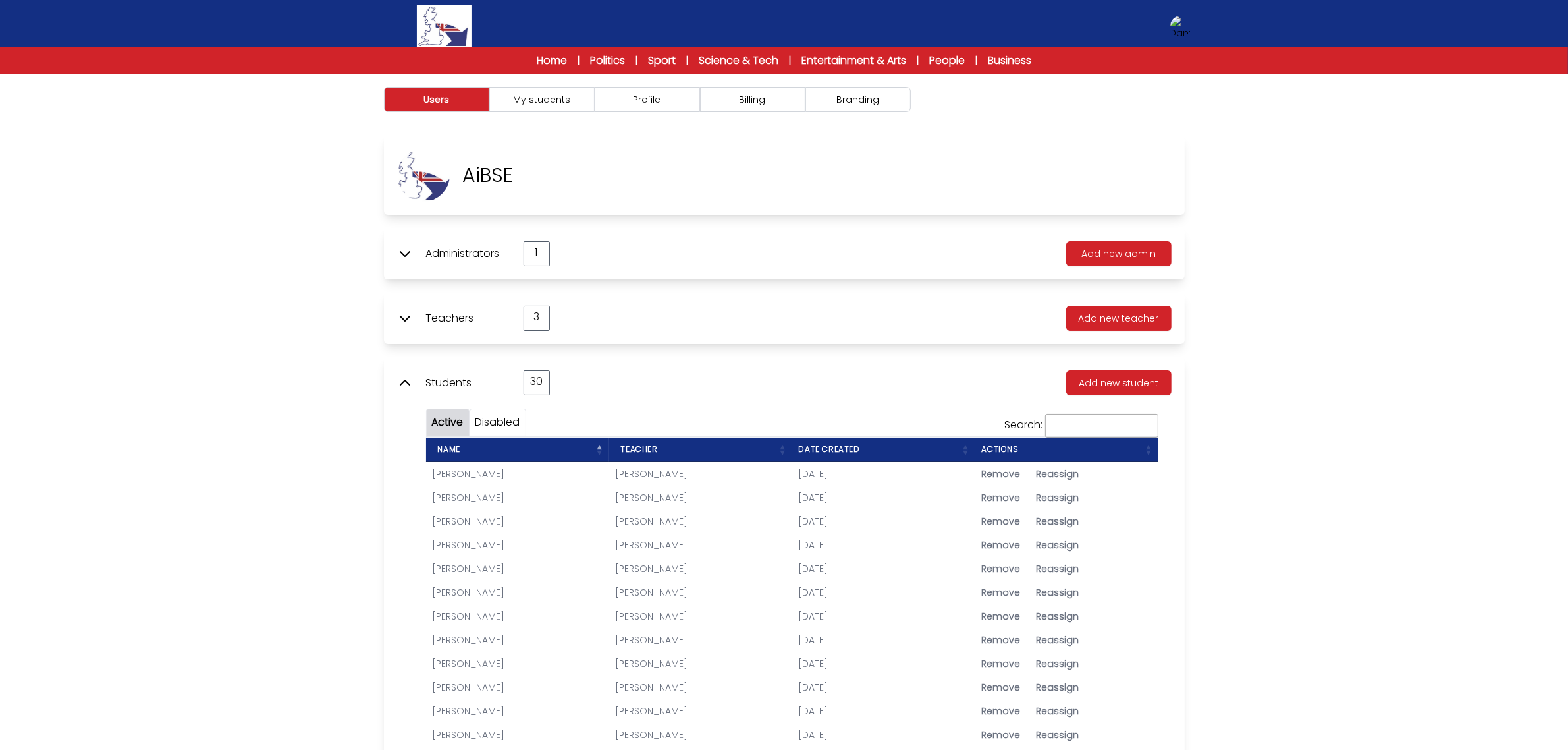
click at [401, 317] on icon at bounding box center [405, 319] width 9 height 4
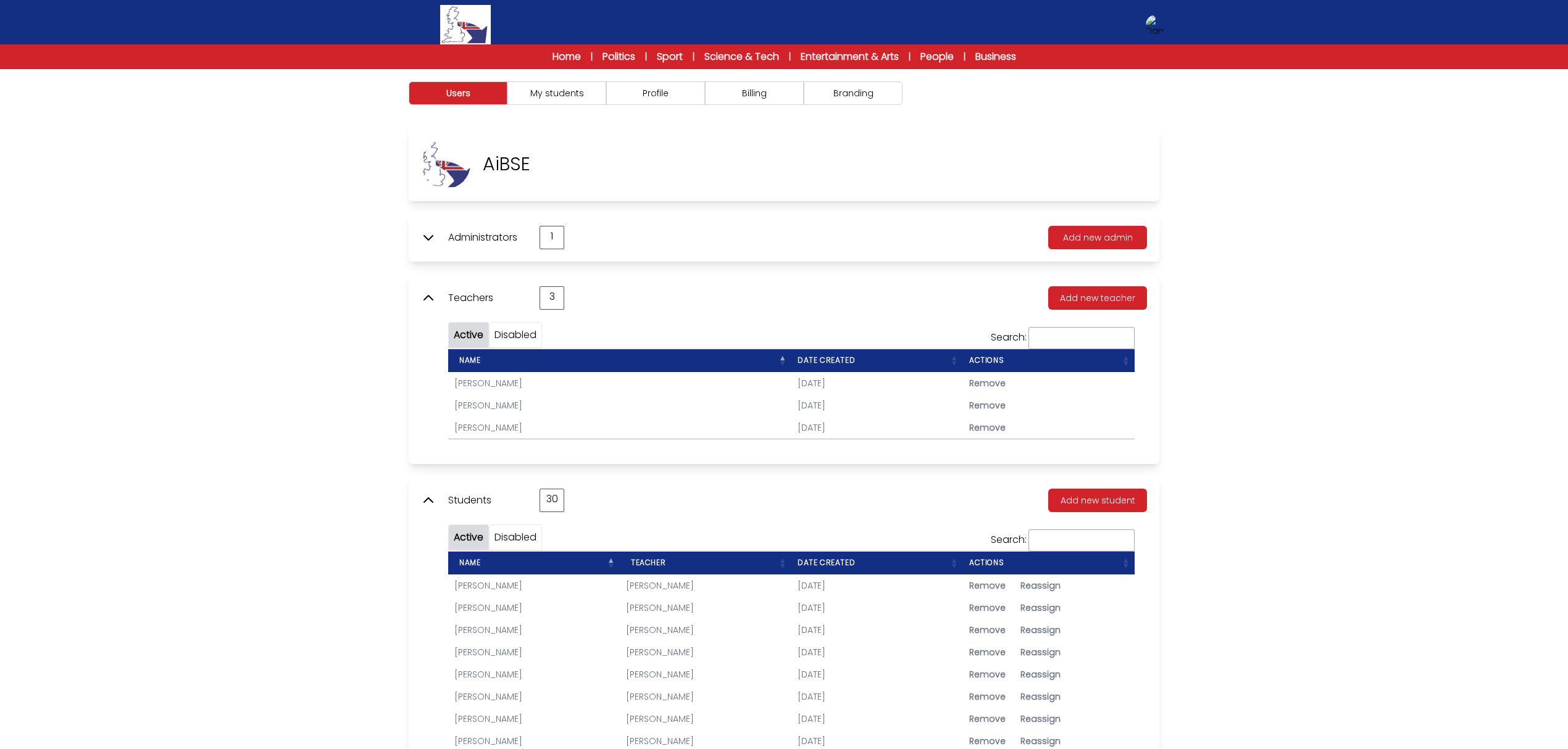
click at [1285, 398] on div "Users My students Profile" at bounding box center [784, 676] width 1568 height 1215
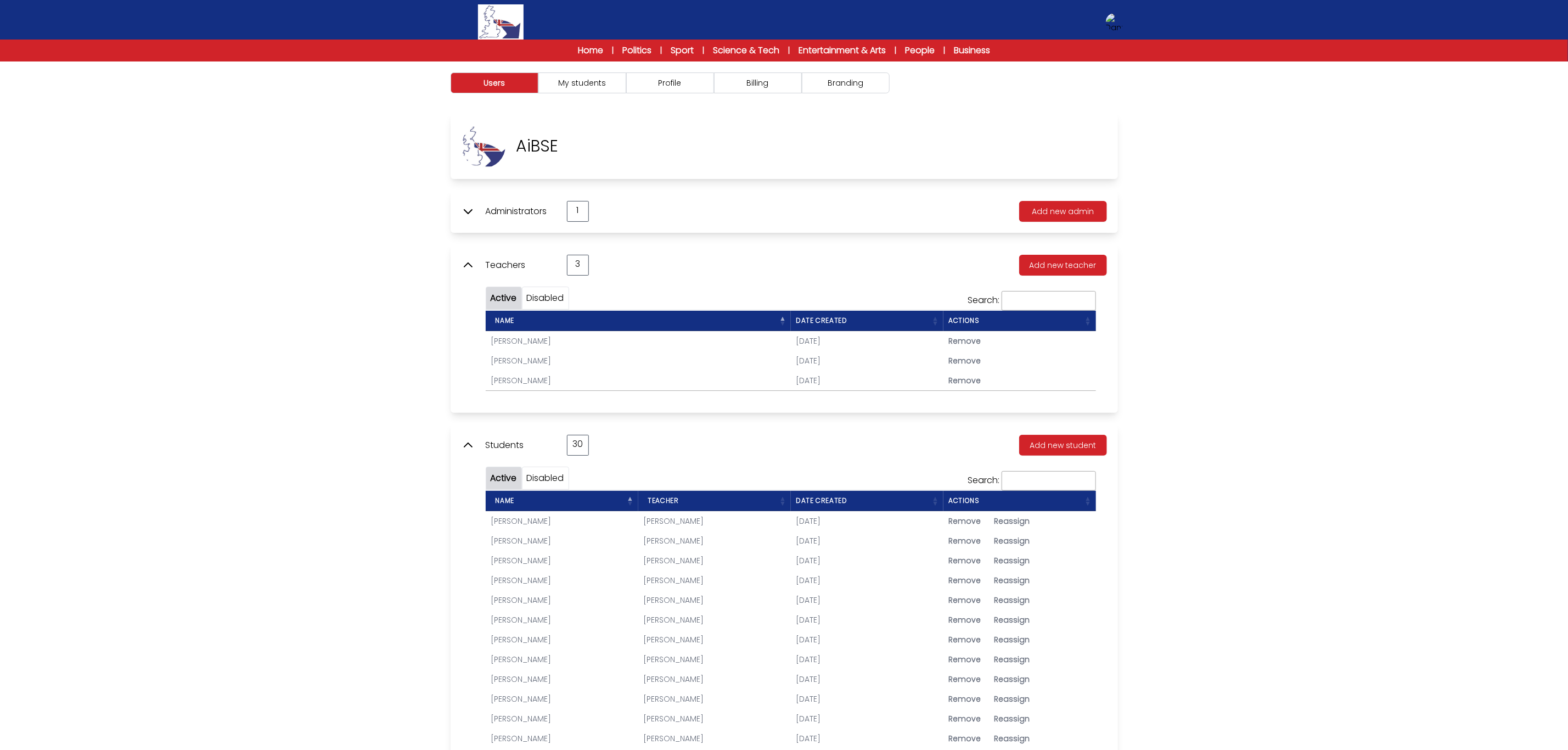
drag, startPoint x: 1444, startPoint y: 365, endPoint x: 1340, endPoint y: 344, distance: 106.1
click at [1394, 364] on div "Users My students Profile" at bounding box center [784, 601] width 1568 height 1080
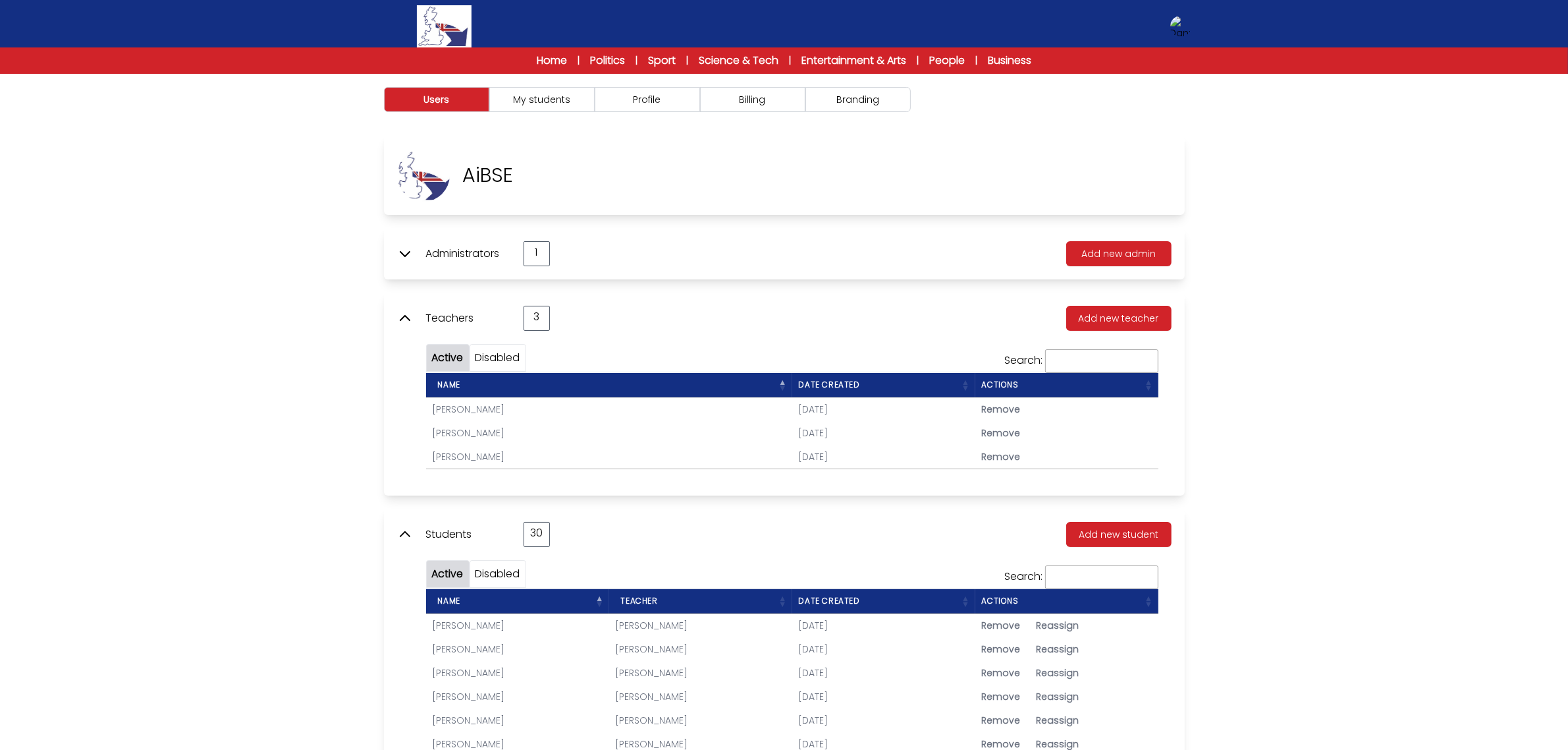
click at [408, 320] on icon at bounding box center [405, 318] width 9 height 4
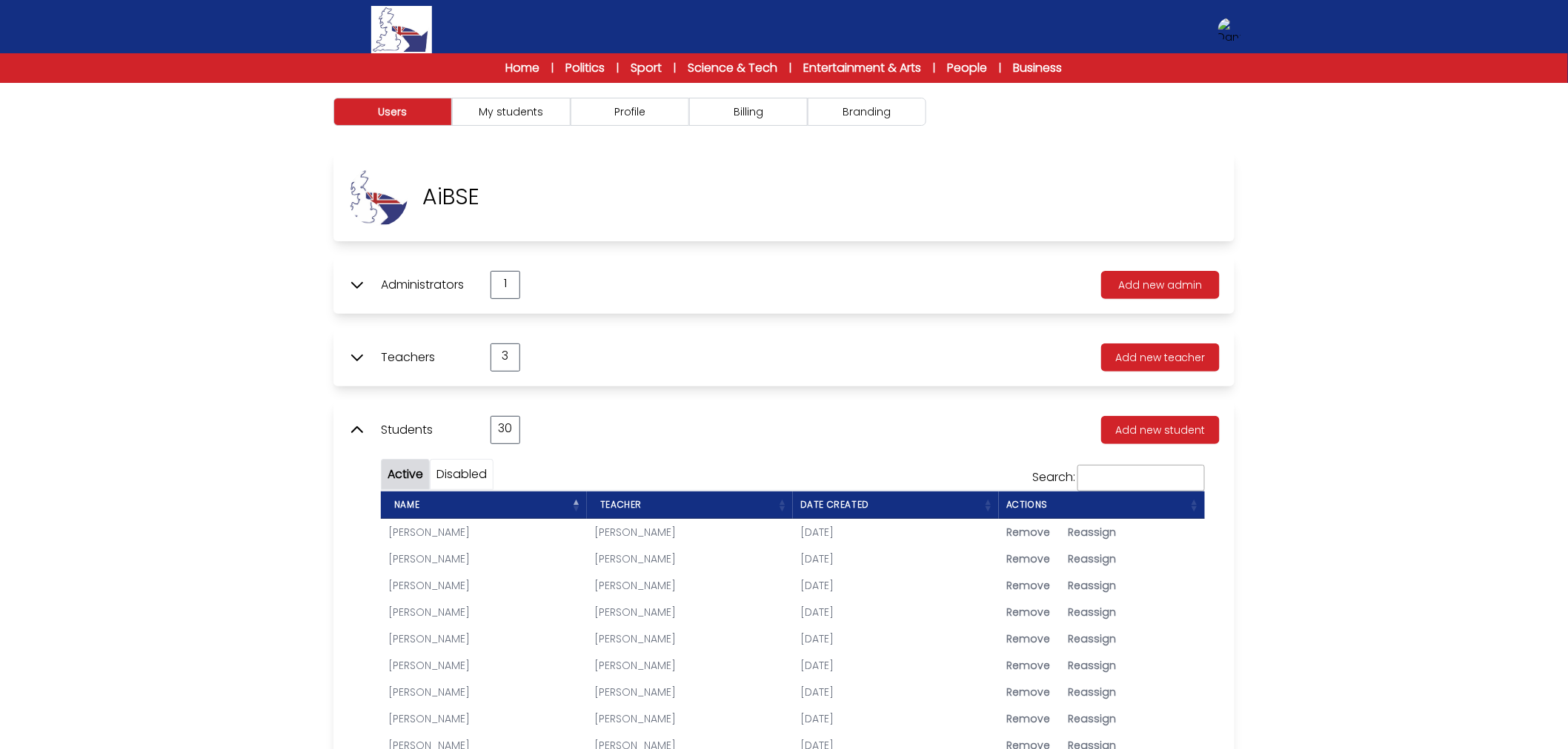
click at [1373, 349] on div "Users My students Profile" at bounding box center [784, 727] width 1568 height 1287
click at [1196, 353] on button "Add new teacher" at bounding box center [1160, 357] width 119 height 28
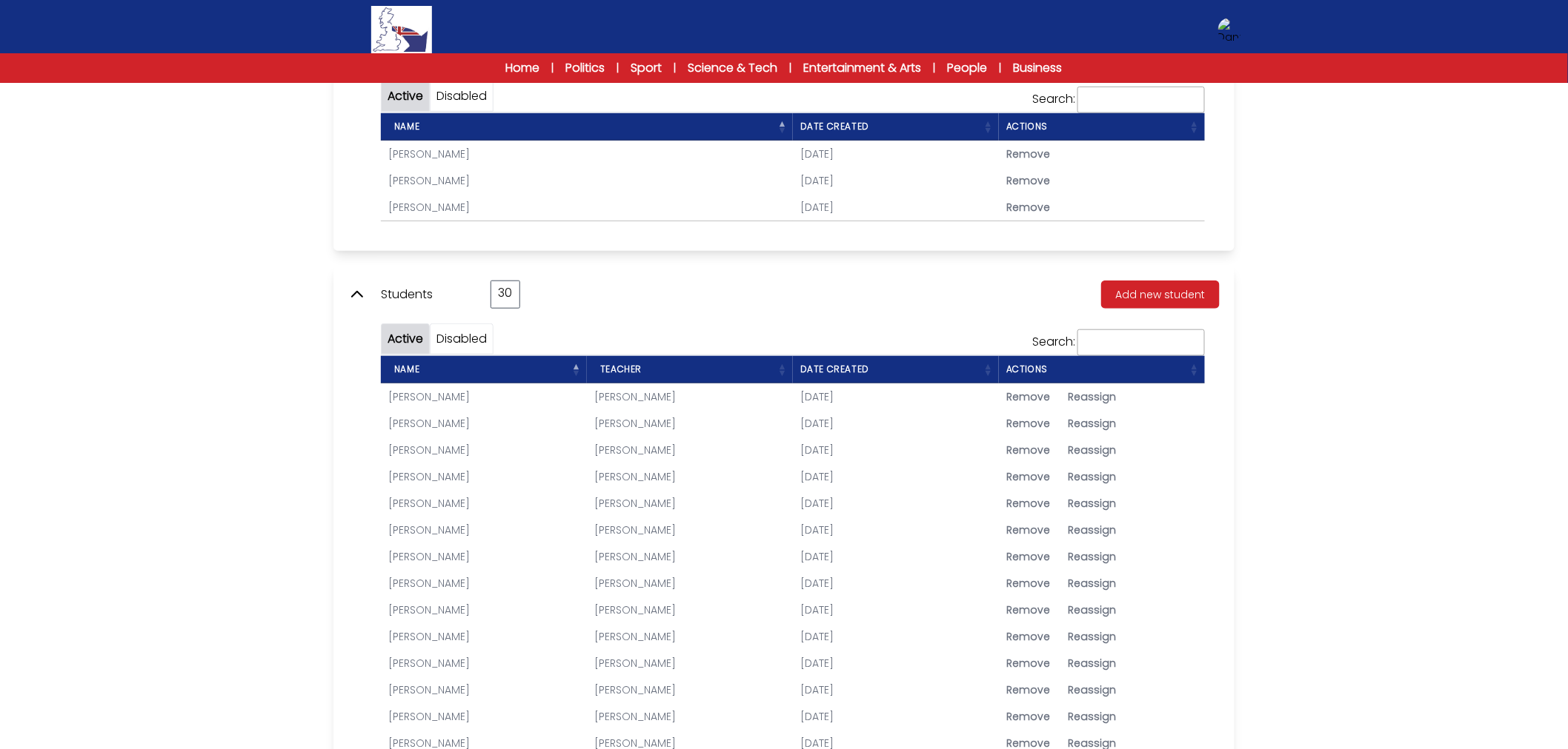
scroll to position [493, 0]
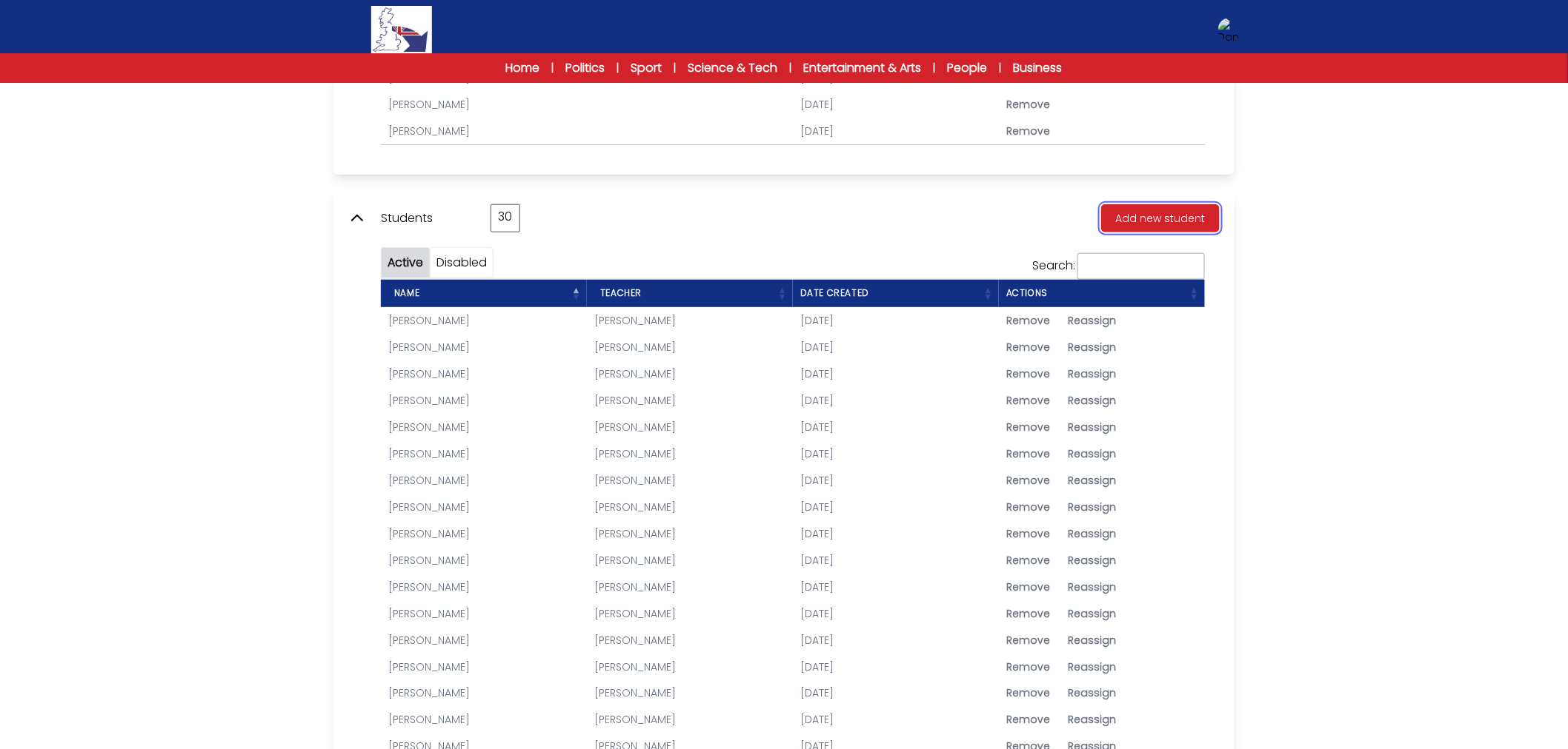
click at [1202, 211] on button "Add new student" at bounding box center [1160, 219] width 119 height 28
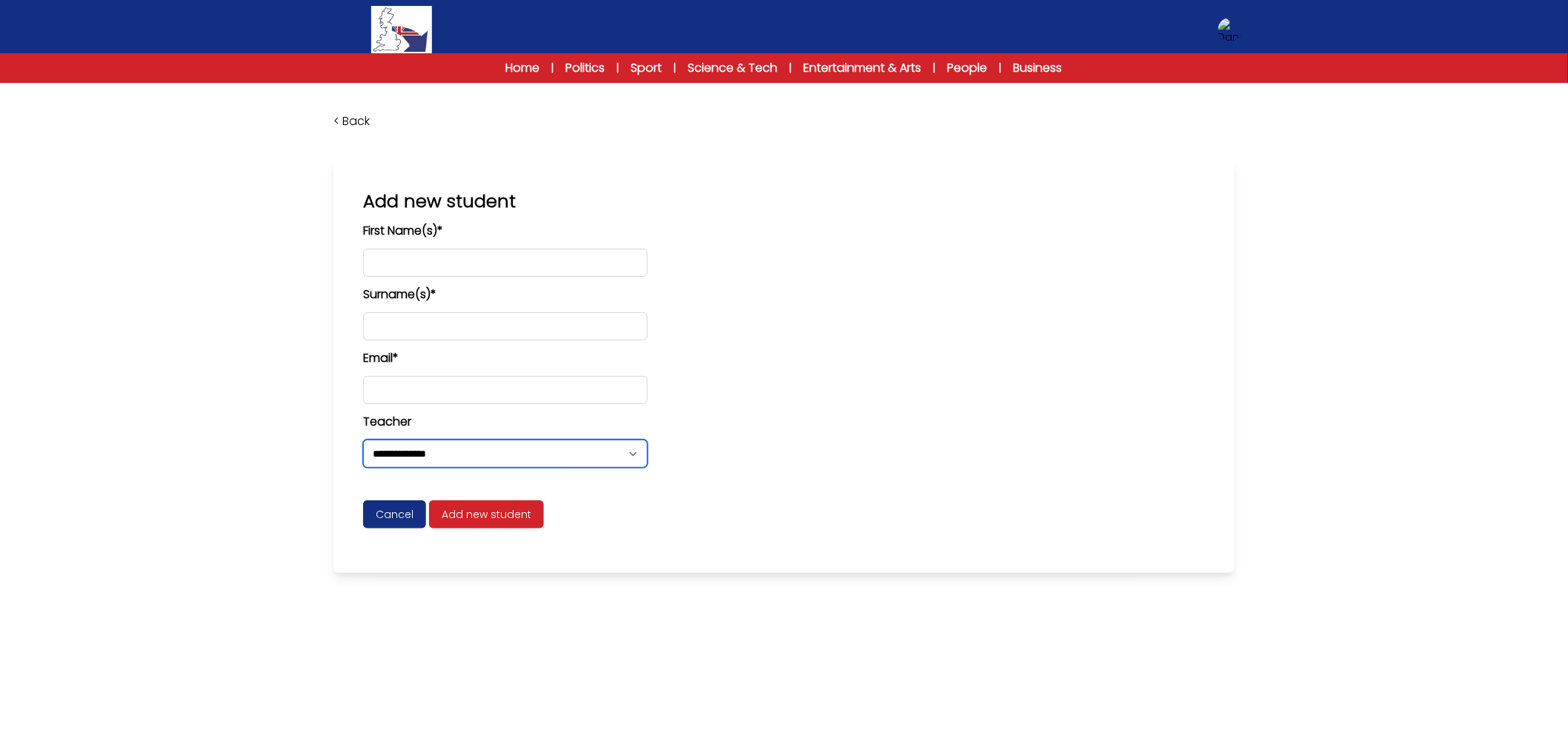
click at [634, 454] on select "**********" at bounding box center [505, 454] width 284 height 28
click at [634, 455] on select "**********" at bounding box center [505, 454] width 284 height 28
click at [635, 461] on select "**********" at bounding box center [505, 454] width 284 height 28
drag, startPoint x: 404, startPoint y: 522, endPoint x: 564, endPoint y: 500, distance: 161.5
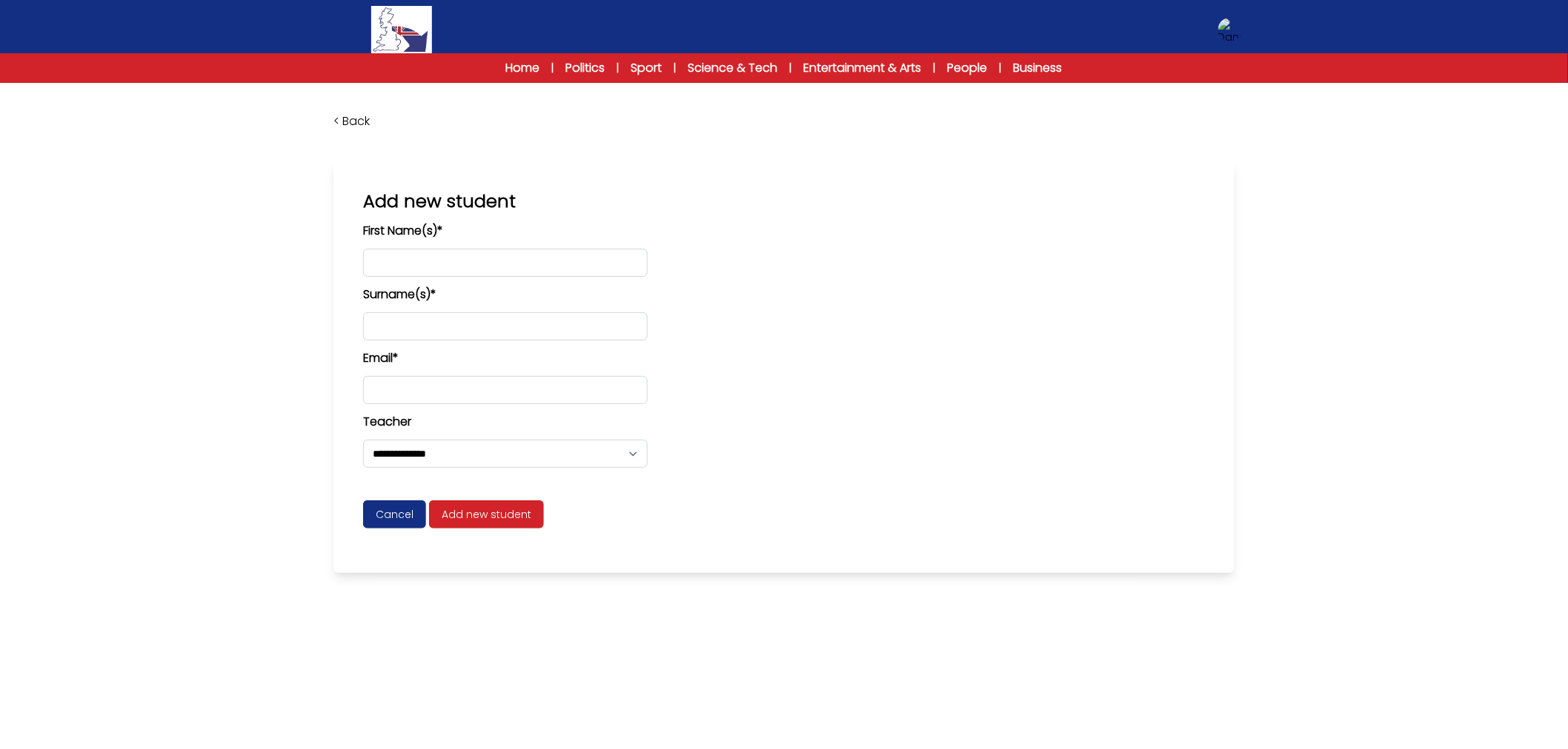
click at [404, 522] on span "Cancel" at bounding box center [394, 515] width 63 height 28
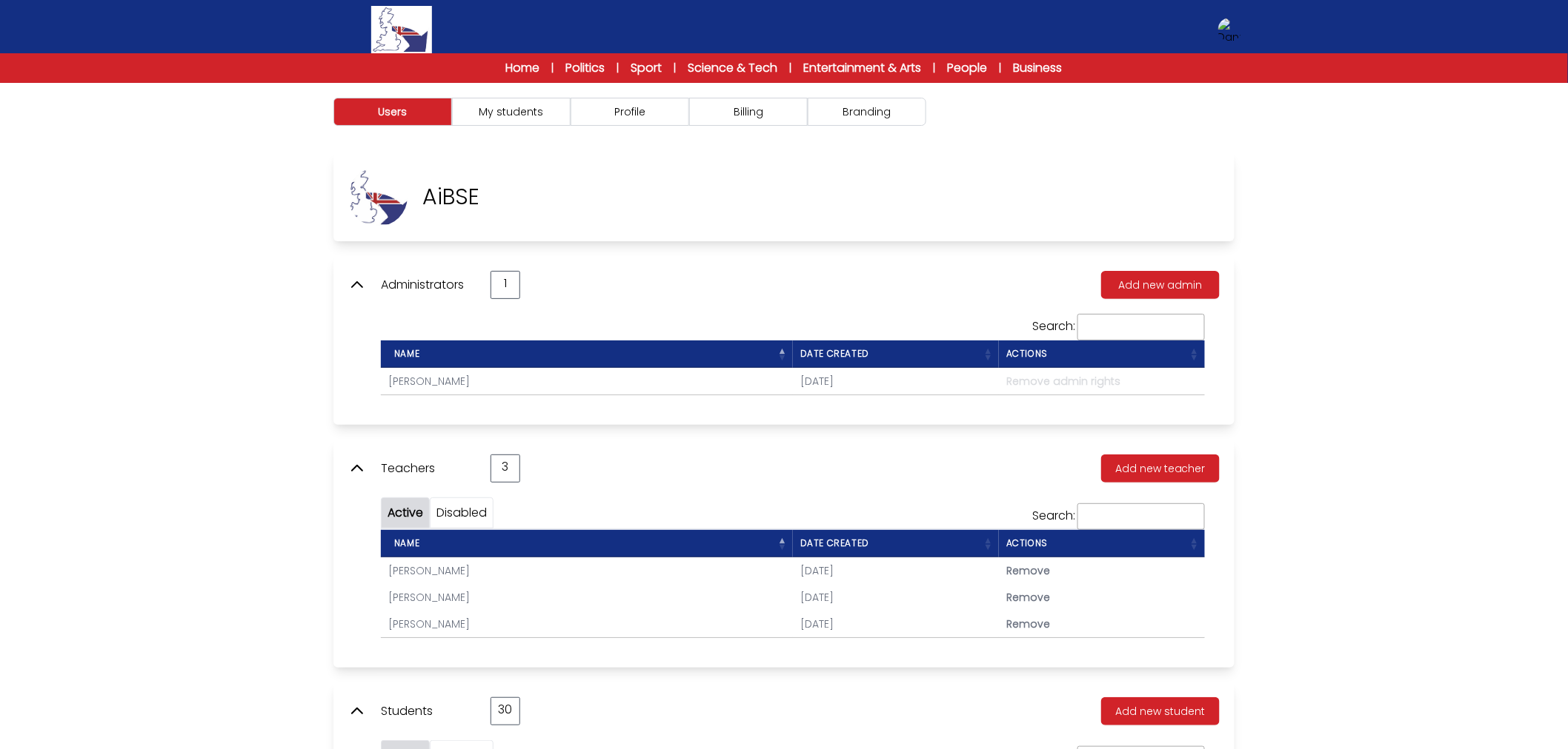
click at [534, 116] on button "My students" at bounding box center [511, 112] width 119 height 28
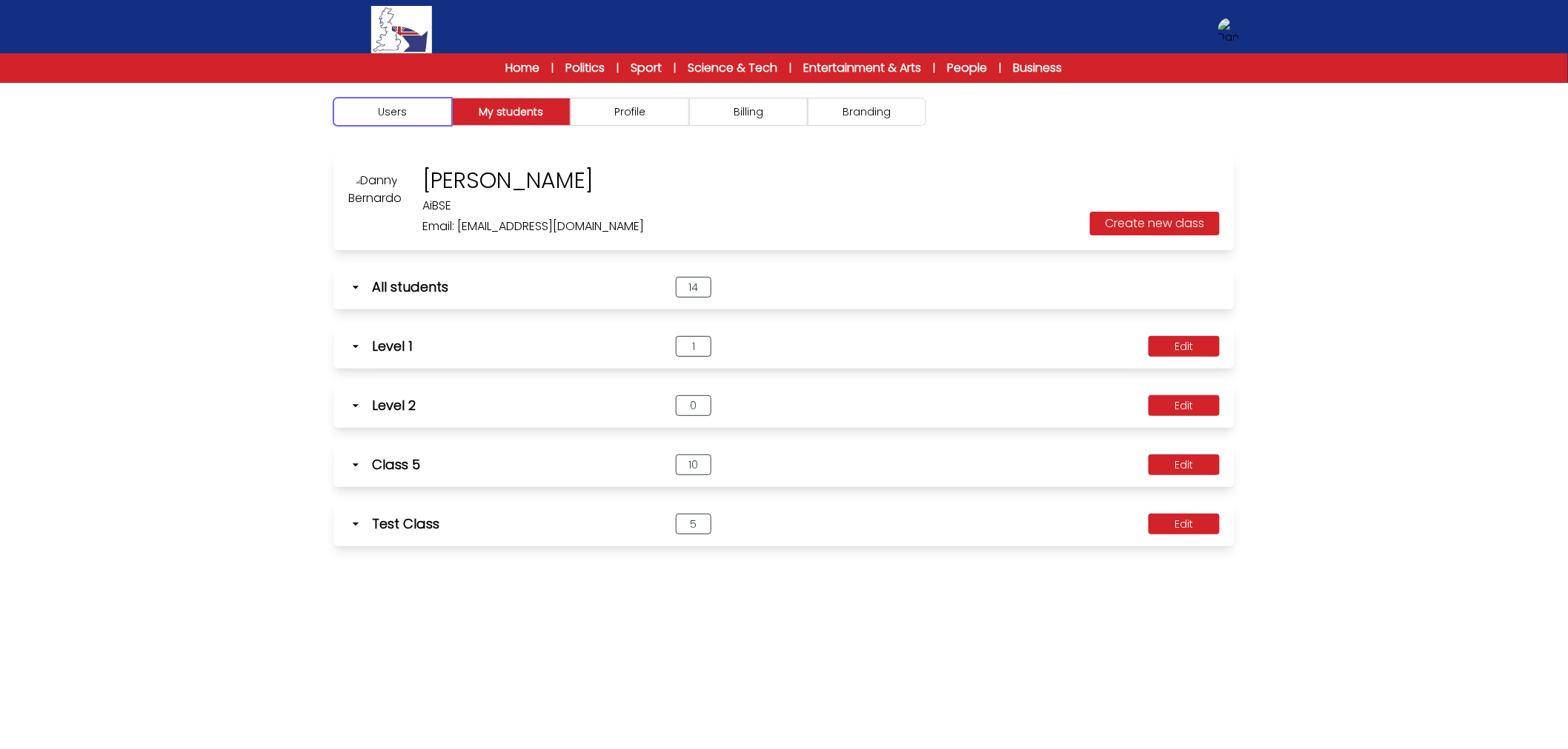
click at [428, 119] on button "Users" at bounding box center [393, 112] width 119 height 28
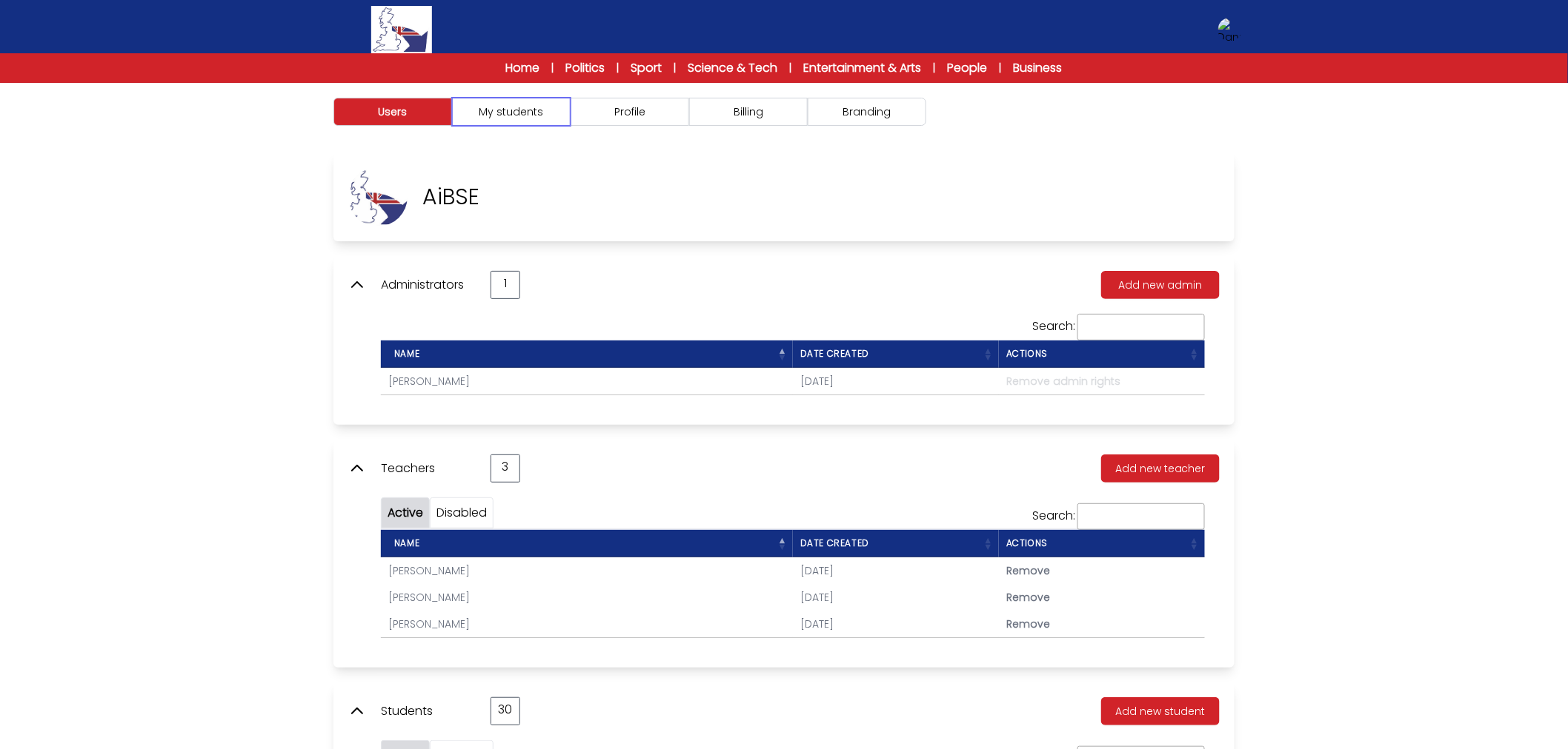
click at [500, 102] on button "My students" at bounding box center [511, 112] width 119 height 28
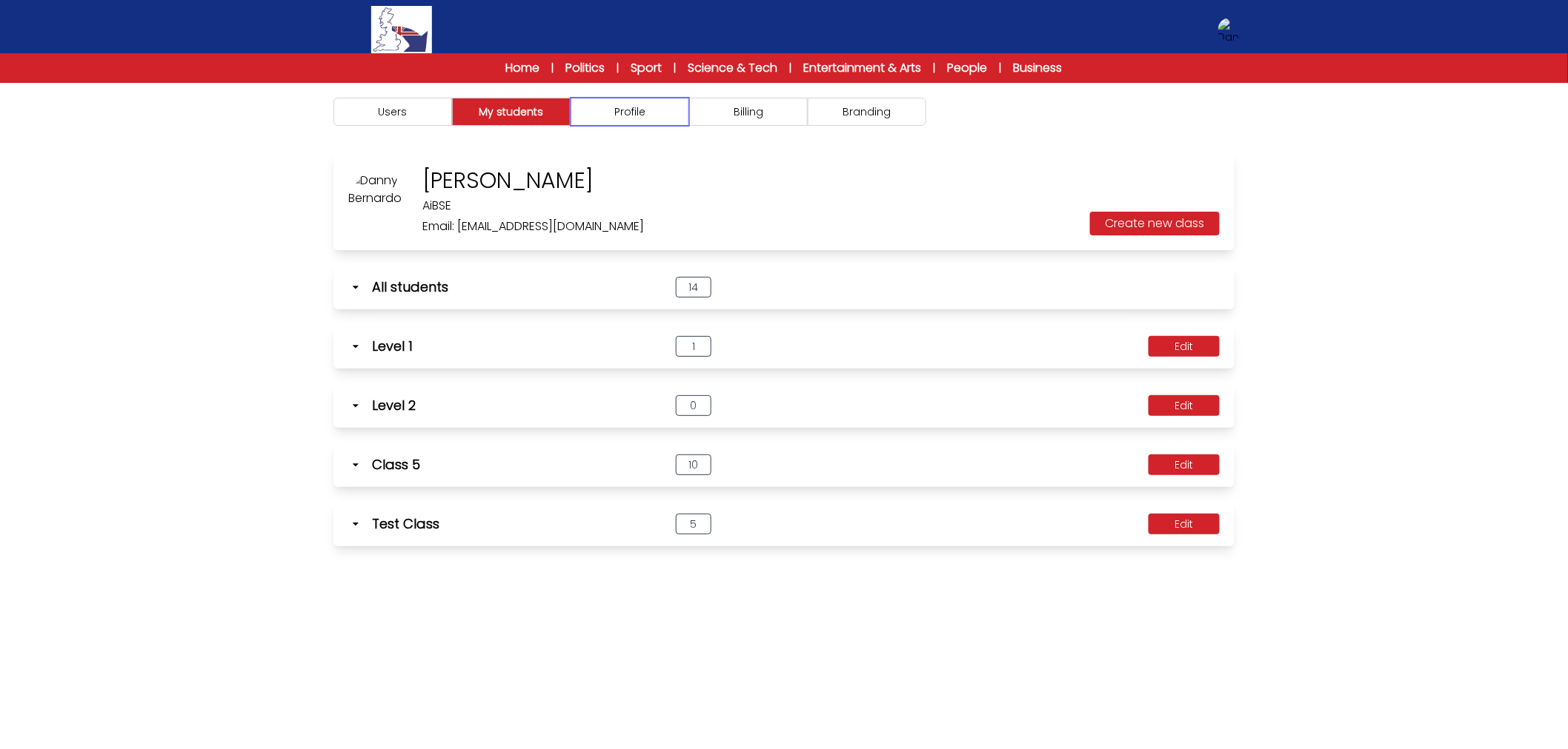
click at [673, 115] on button "Profile" at bounding box center [630, 112] width 119 height 28
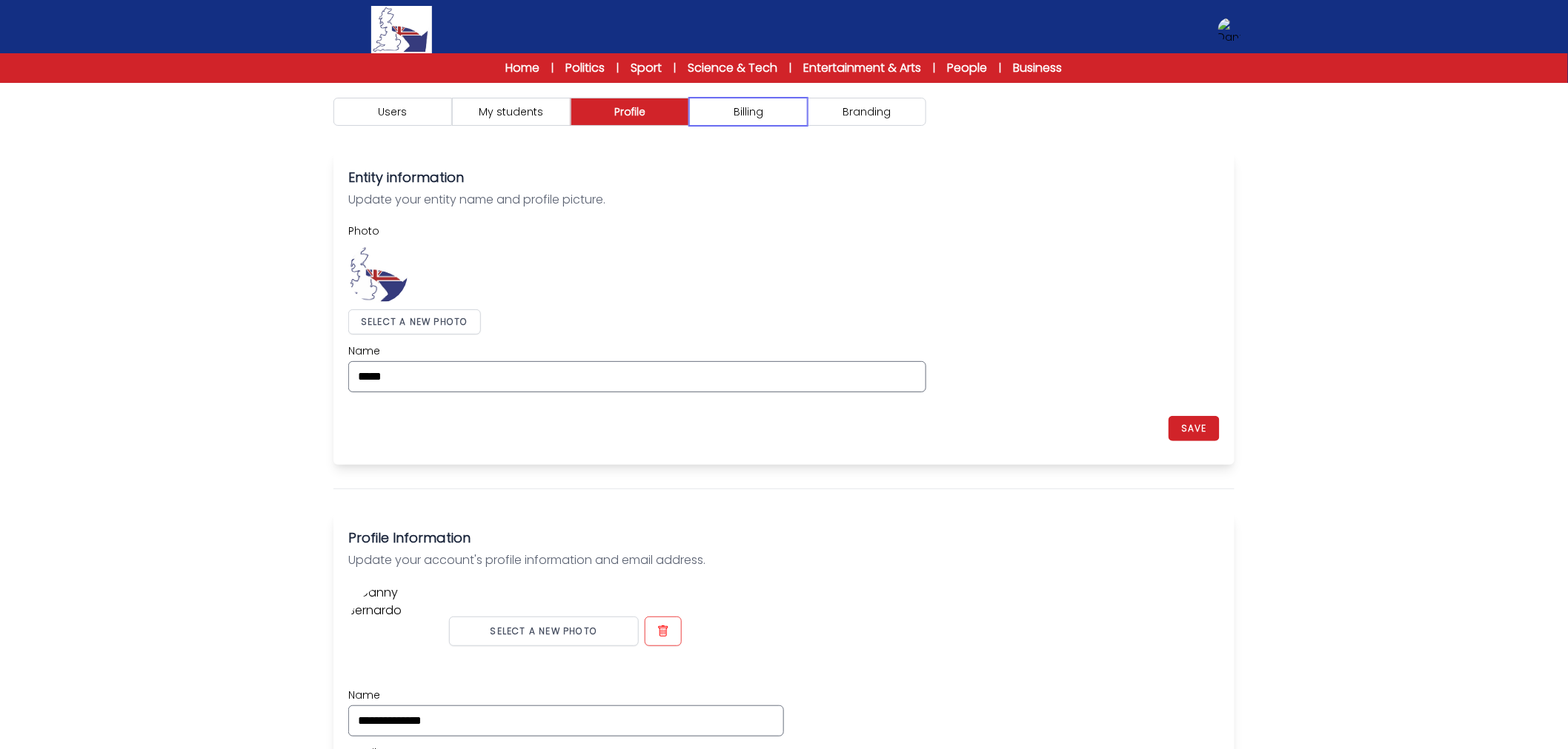
click at [739, 98] on button "Billing" at bounding box center [748, 112] width 119 height 28
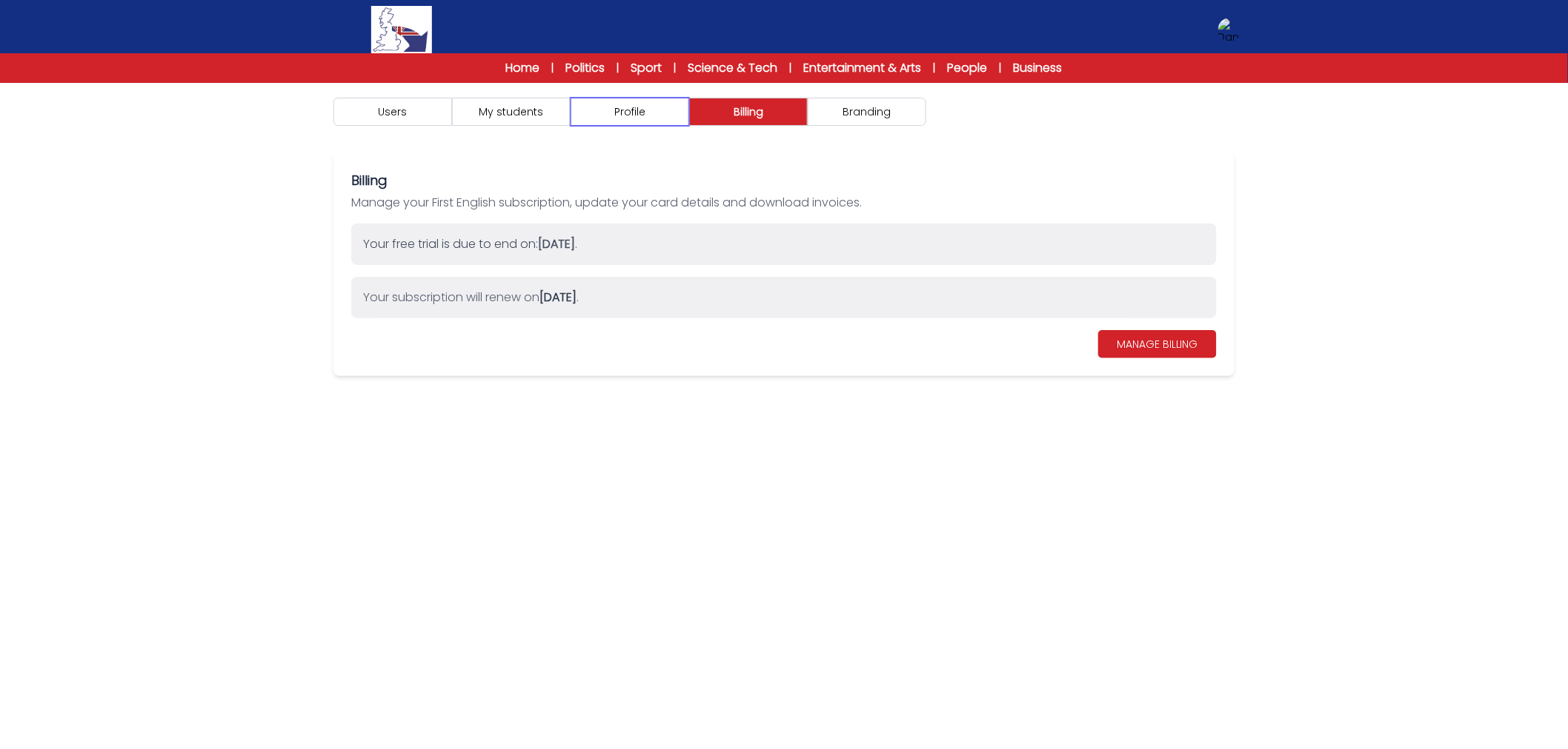
click at [632, 112] on button "Profile" at bounding box center [630, 112] width 119 height 28
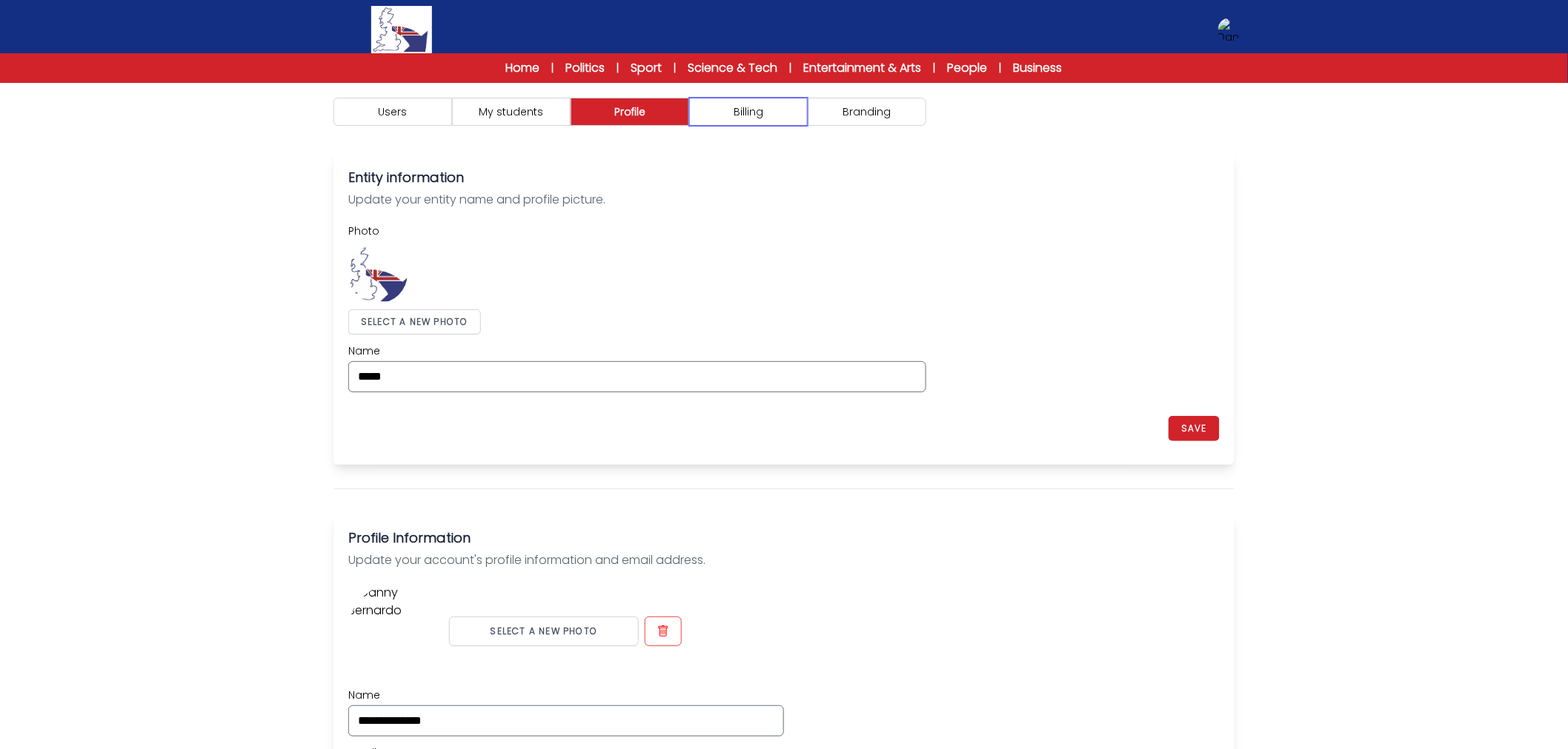
click at [784, 104] on button "Billing" at bounding box center [748, 112] width 119 height 28
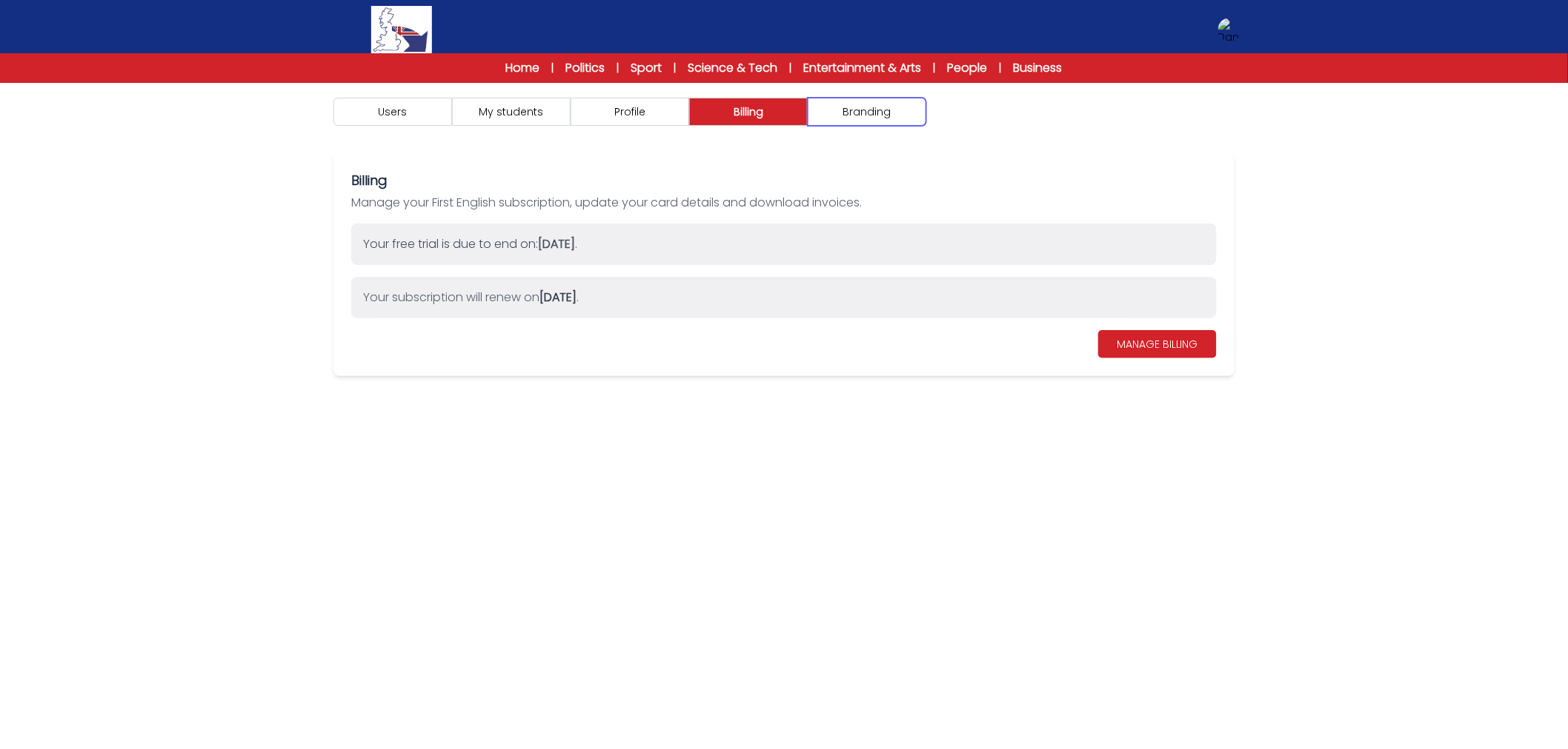
click at [853, 101] on button "Branding" at bounding box center [867, 112] width 119 height 28
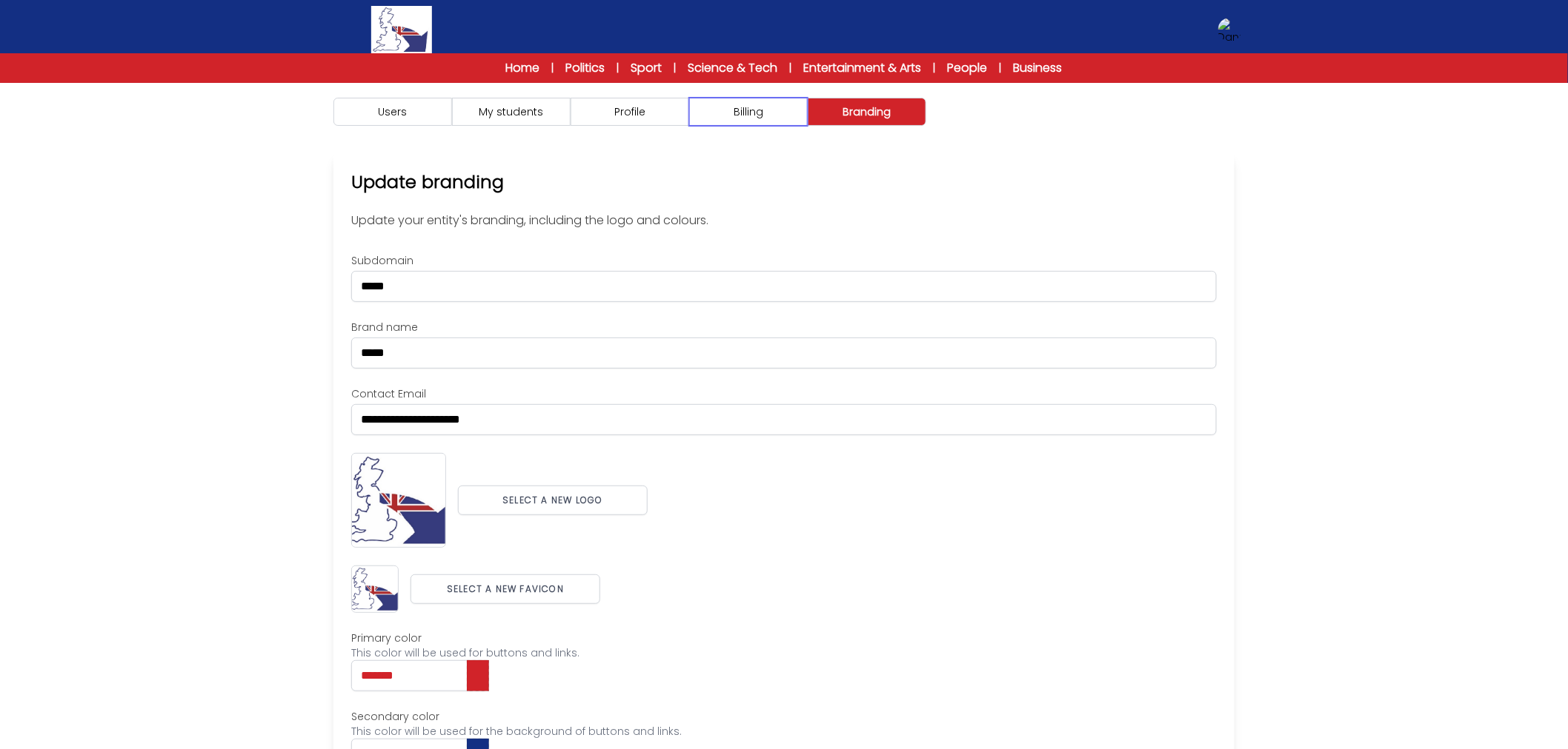
click at [747, 100] on button "Billing" at bounding box center [748, 112] width 119 height 28
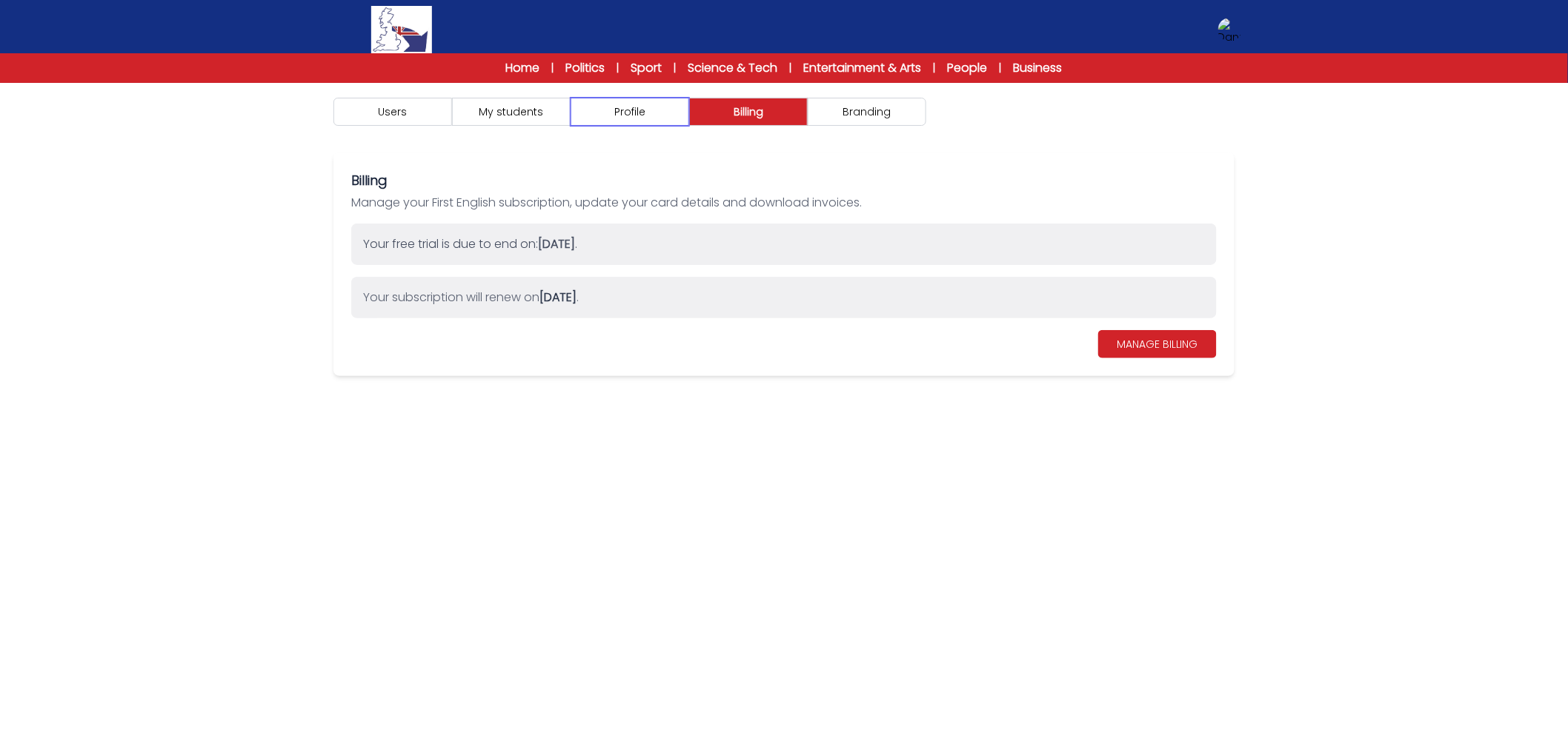
click at [650, 113] on button "Profile" at bounding box center [630, 112] width 119 height 28
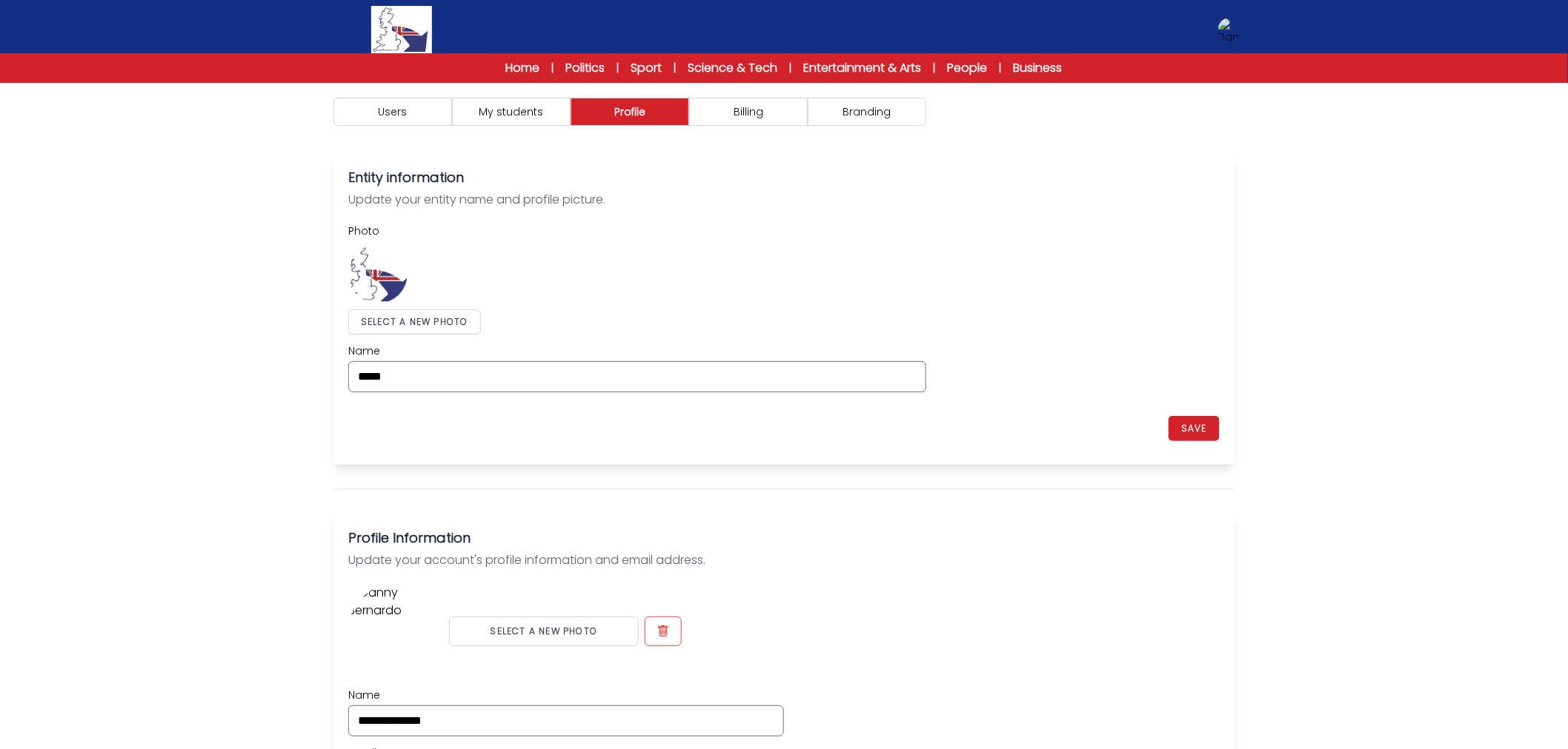
click at [797, 180] on h3 "Entity information" at bounding box center [784, 177] width 872 height 21
click at [762, 119] on button "Billing" at bounding box center [748, 112] width 119 height 28
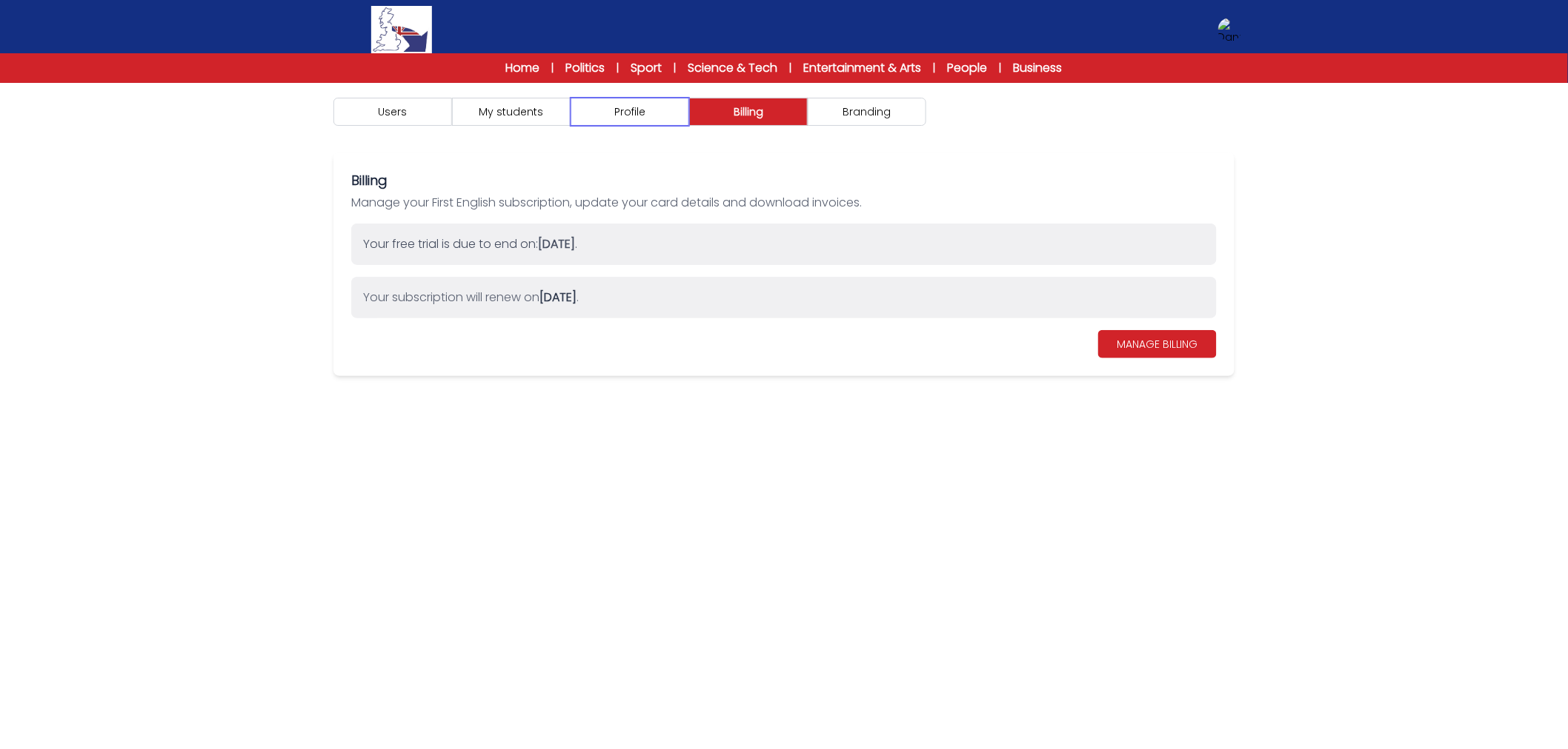
click at [662, 116] on button "Profile" at bounding box center [630, 112] width 119 height 28
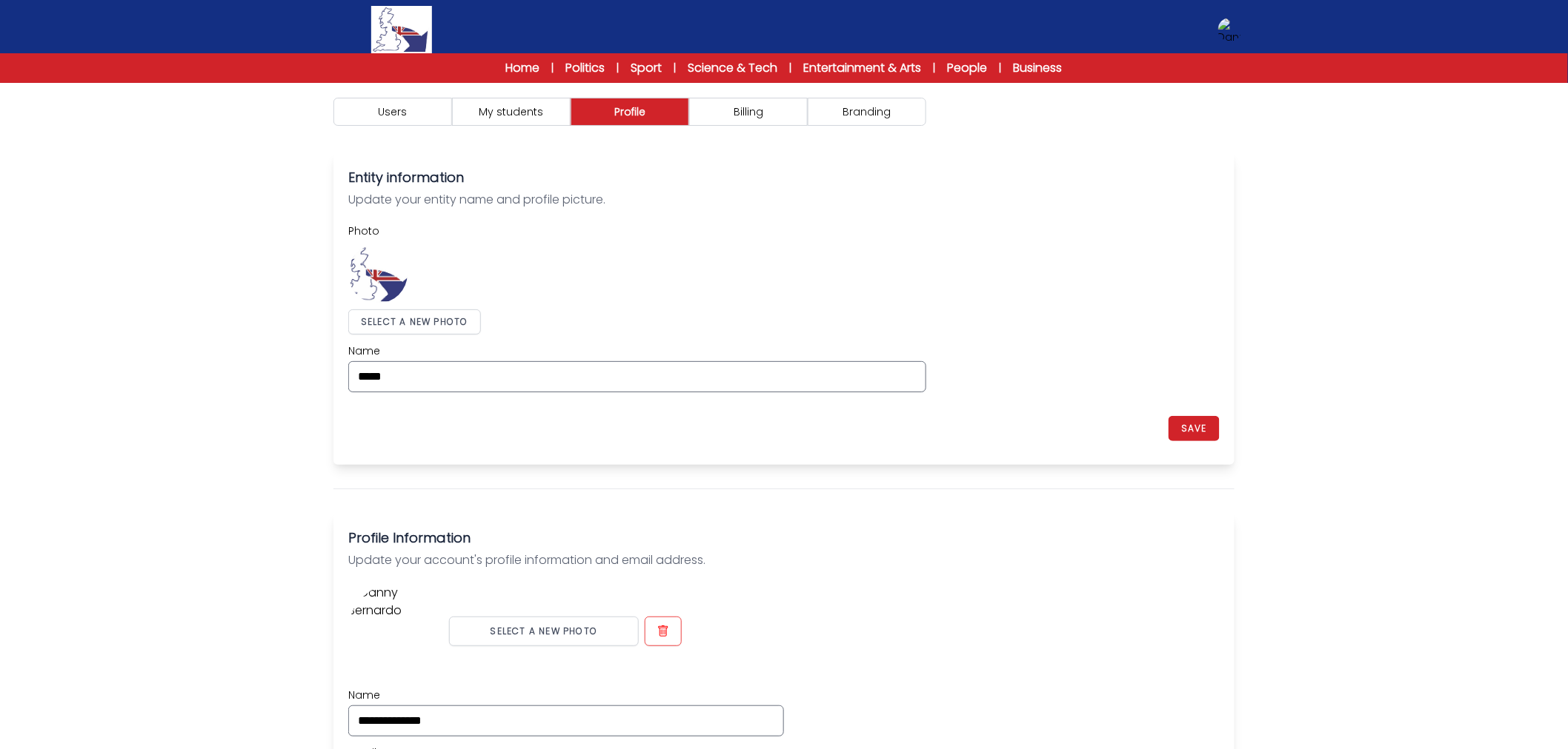
drag, startPoint x: 1508, startPoint y: 283, endPoint x: 1491, endPoint y: 347, distance: 66.2
drag, startPoint x: 1421, startPoint y: 455, endPoint x: 1432, endPoint y: 466, distance: 15.6
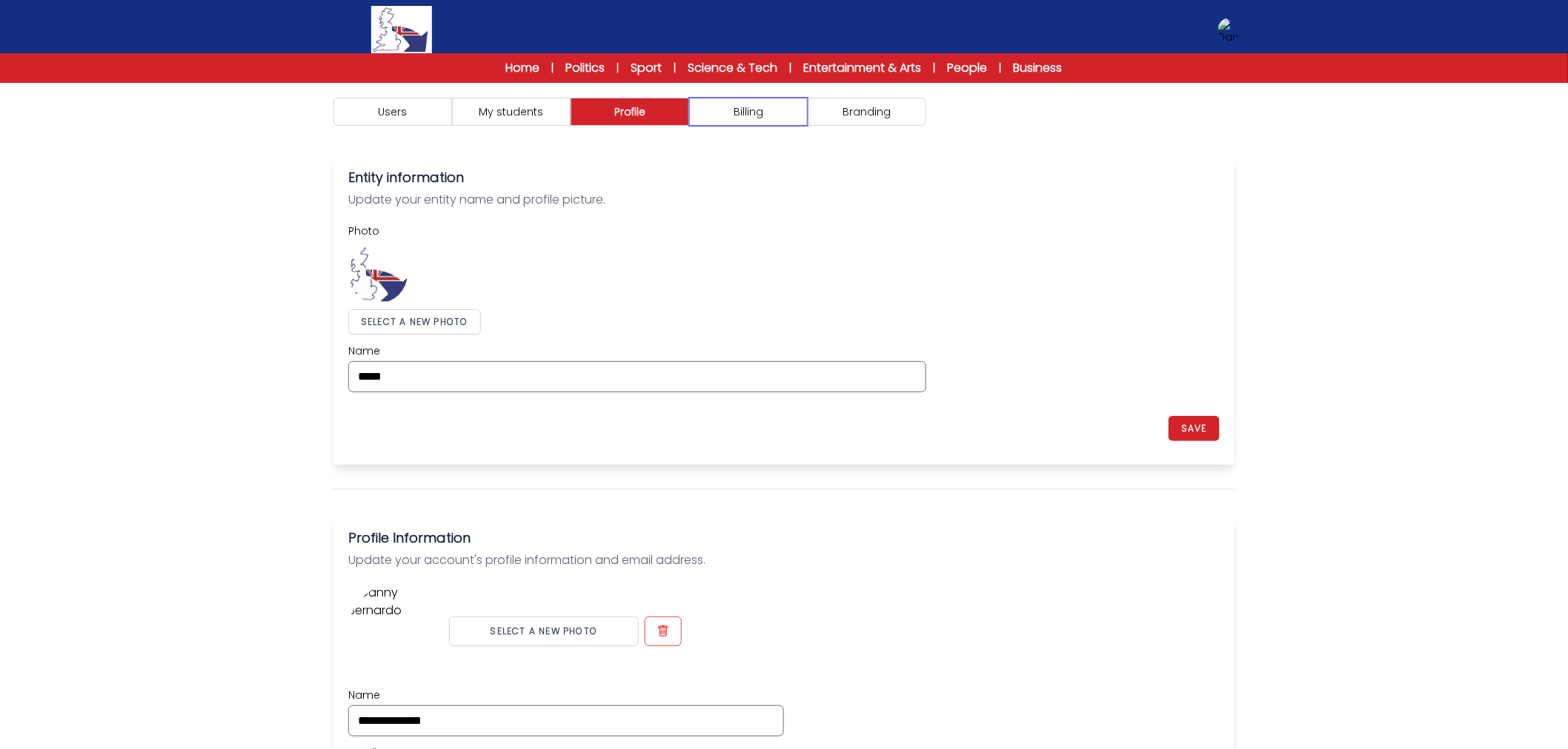
click at [775, 105] on button "Billing" at bounding box center [748, 112] width 119 height 28
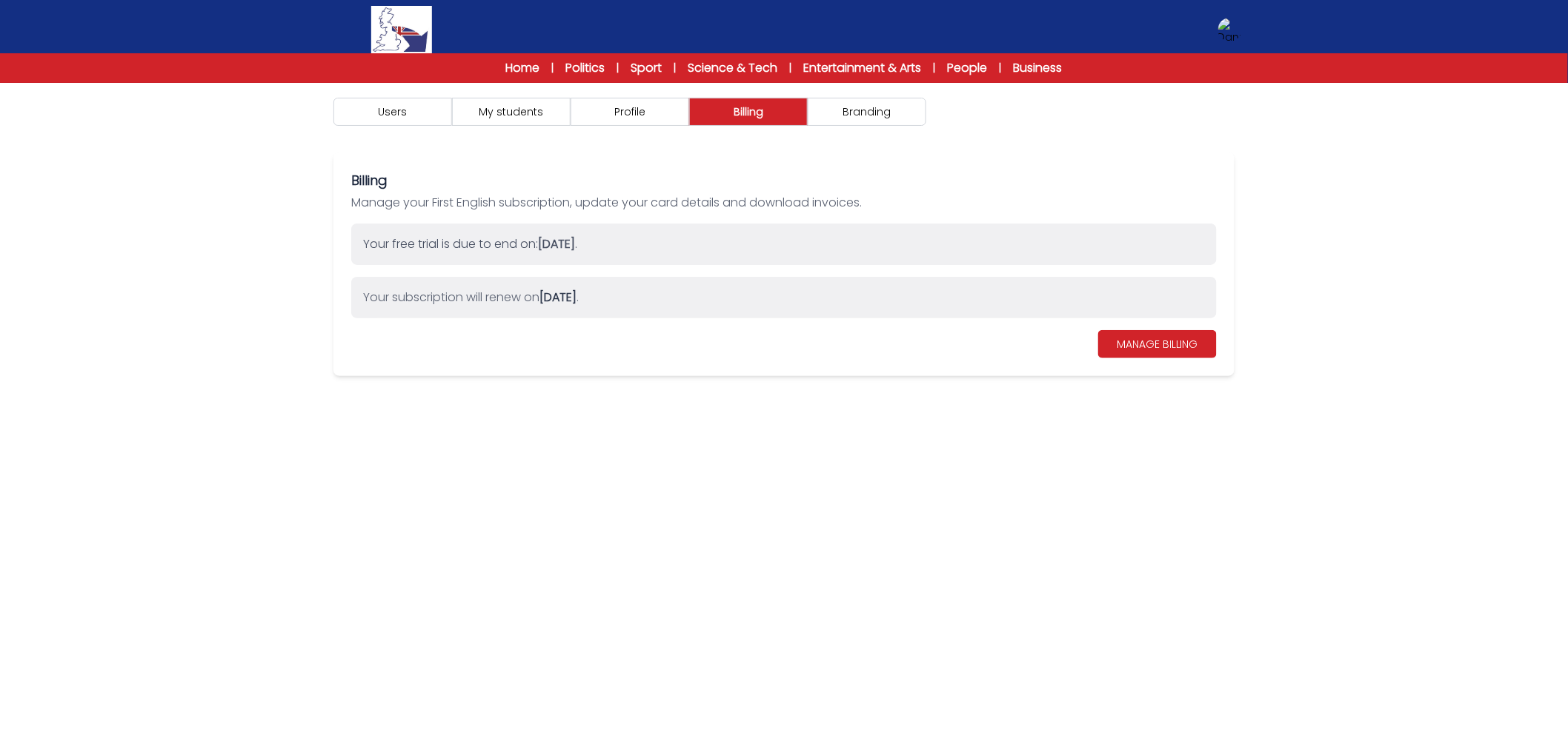
click at [1321, 341] on div "Users My students Profile" at bounding box center [784, 457] width 1568 height 749
click at [922, 105] on button "Branding" at bounding box center [867, 112] width 119 height 28
